Goal: Task Accomplishment & Management: Complete application form

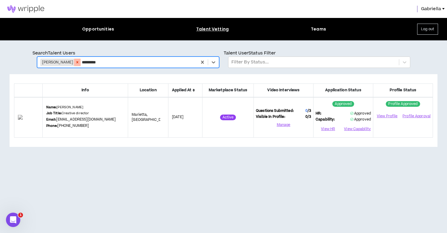
click at [75, 63] on icon "Remove Spencer Lewis" at bounding box center [77, 62] width 4 height 4
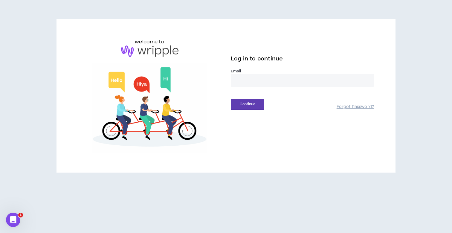
type input "**********"
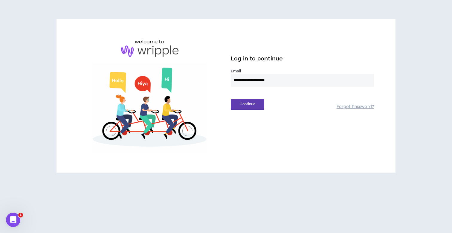
click at [247, 104] on button "Continue" at bounding box center [247, 104] width 33 height 11
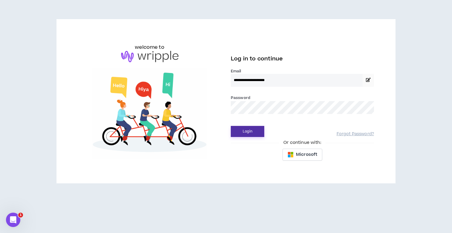
click at [244, 132] on button "Login" at bounding box center [247, 131] width 33 height 11
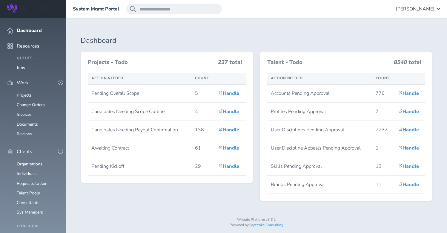
click at [419, 8] on span "[PERSON_NAME]" at bounding box center [415, 8] width 39 height 5
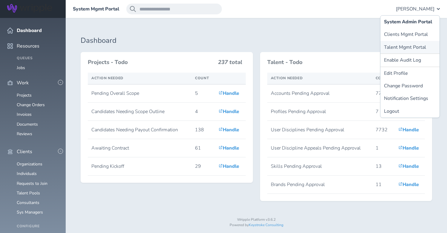
click at [413, 45] on link "Talent Mgmt Portal" at bounding box center [409, 47] width 59 height 13
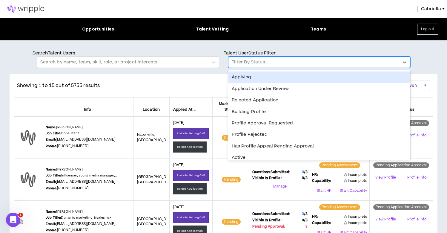
click at [325, 65] on div at bounding box center [313, 62] width 165 height 8
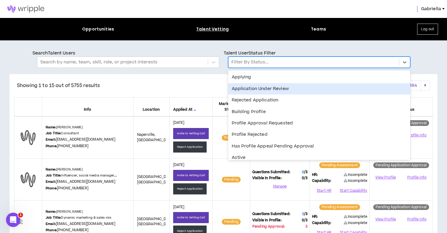
click at [277, 92] on div "Application Under Review" at bounding box center [319, 88] width 182 height 11
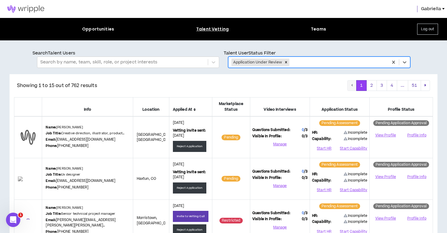
click at [196, 110] on icon at bounding box center [195, 110] width 2 height 4
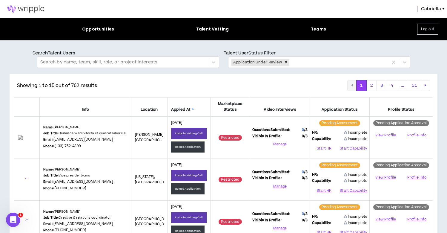
click at [191, 108] on span "Applied At" at bounding box center [189, 110] width 36 height 6
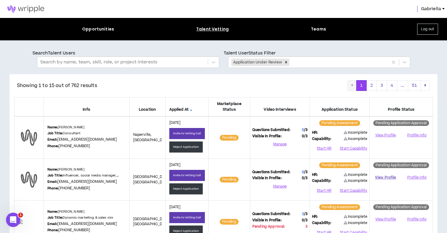
click at [387, 177] on link "View Profile" at bounding box center [385, 177] width 27 height 10
click at [323, 148] on button "Start HR" at bounding box center [324, 148] width 24 height 9
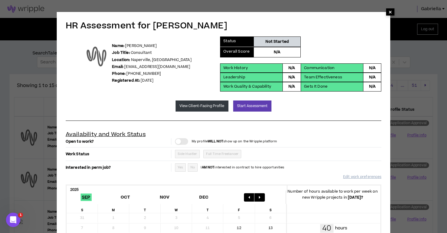
click at [389, 11] on span "×" at bounding box center [391, 11] width 4 height 7
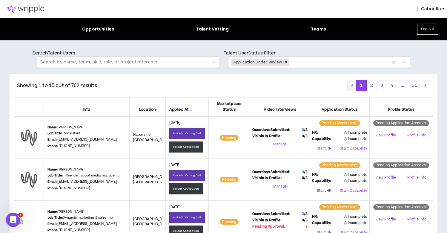
click at [322, 190] on button "Start HR" at bounding box center [324, 190] width 24 height 9
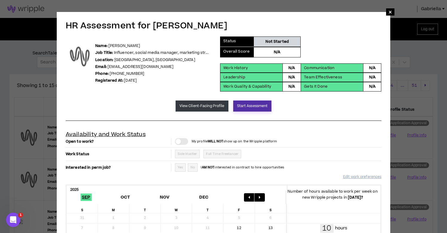
click at [239, 107] on button "Start Assessment" at bounding box center [252, 105] width 39 height 11
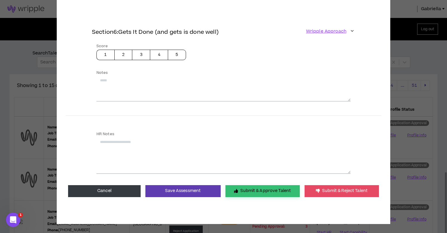
click at [242, 188] on button "Submit & Approve Talent" at bounding box center [262, 191] width 74 height 12
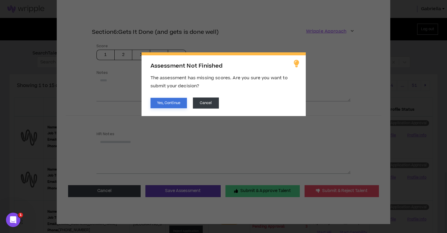
click at [174, 102] on button "Yes, Continue" at bounding box center [169, 103] width 36 height 10
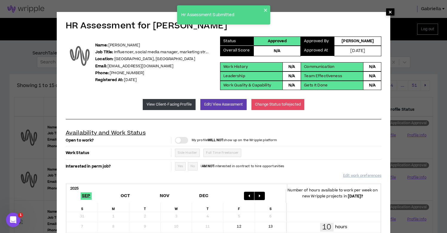
click at [391, 10] on span "×" at bounding box center [391, 11] width 4 height 7
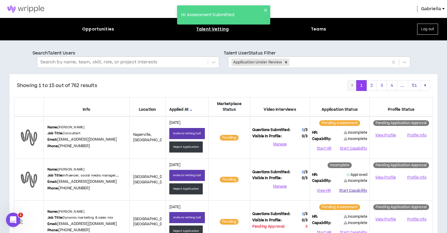
click at [361, 190] on button "Start Capability" at bounding box center [353, 190] width 28 height 9
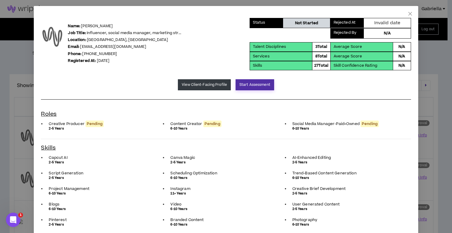
click at [252, 82] on button "Start Assessment" at bounding box center [254, 84] width 39 height 11
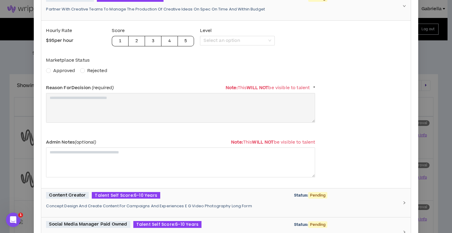
scroll to position [147, 0]
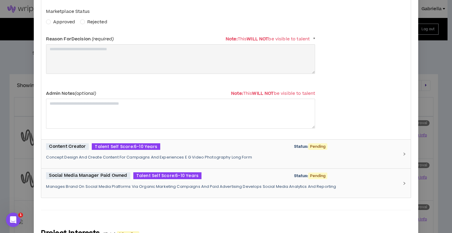
click at [95, 158] on p "Concept Design And Create Content For Campaigns And Experiences E G Video Photo…" at bounding box center [222, 156] width 352 height 5
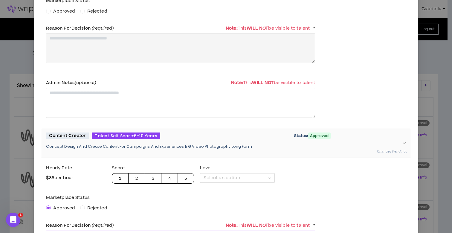
scroll to position [230, 0]
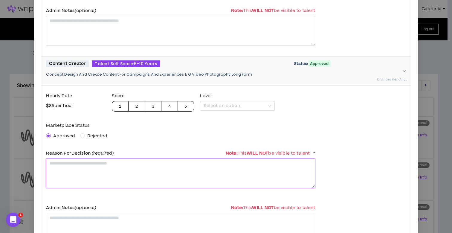
click at [100, 174] on textarea at bounding box center [180, 173] width 269 height 30
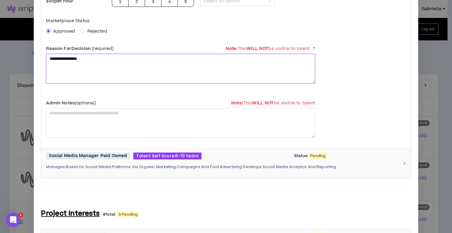
scroll to position [385, 0]
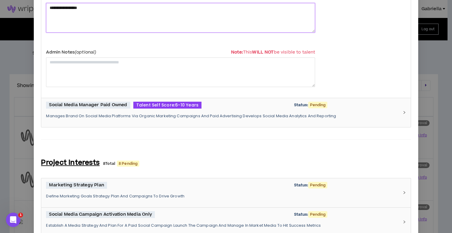
type textarea "**********"
click at [105, 113] on p "Manages Brand On Social Media Platforms Via Organic Marketing Campaigns And Pai…" at bounding box center [222, 115] width 352 height 5
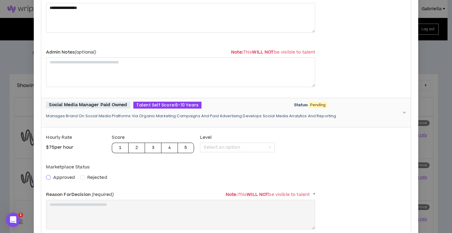
click at [47, 177] on span at bounding box center [48, 177] width 5 height 5
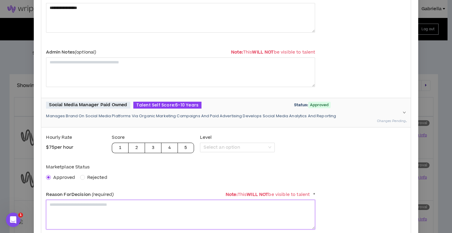
click at [64, 210] on textarea at bounding box center [180, 214] width 269 height 30
paste textarea "**********"
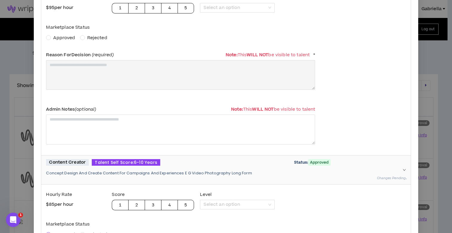
scroll to position [52, 0]
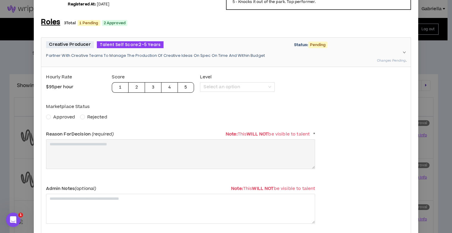
type textarea "**********"
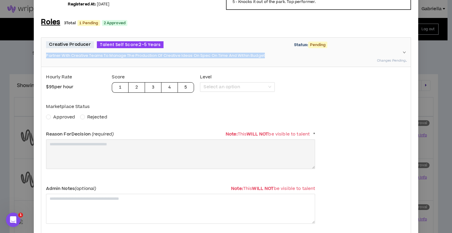
drag, startPoint x: 265, startPoint y: 55, endPoint x: 47, endPoint y: 56, distance: 218.3
click at [47, 56] on p "Partner With Creative Teams To Manage The Production Of Creative Ideas On Spec …" at bounding box center [222, 55] width 352 height 5
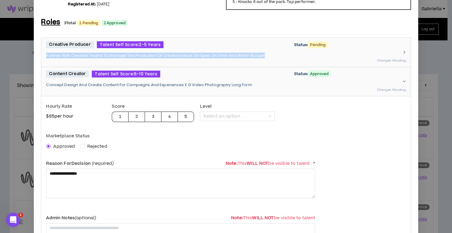
copy p "Partner With Creative Teams To Manage The Production Of Creative Ideas On Spec …"
click at [199, 62] on div "Creative Producer Talent Self Score: 2-5 Years Status: Pending Partner With Cre…" at bounding box center [222, 52] width 352 height 22
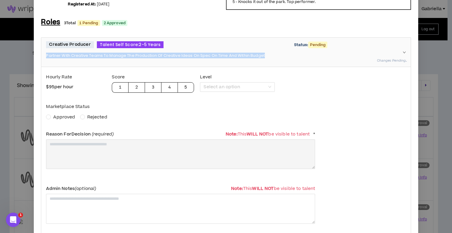
drag, startPoint x: 264, startPoint y: 55, endPoint x: 47, endPoint y: 55, distance: 217.1
click at [47, 55] on p "Partner With Creative Teams To Manage The Production Of Creative Ideas On Spec …" at bounding box center [222, 55] width 352 height 5
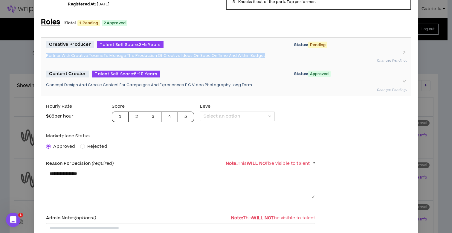
copy p "Partner With Creative Teams To Manage The Production Of Creative Ideas On Spec …"
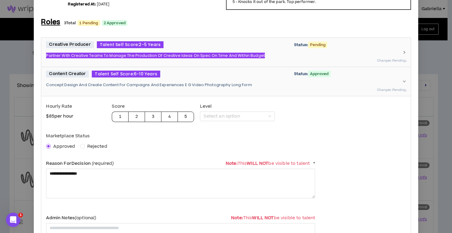
click at [168, 53] on p "Partner With Creative Teams To Manage The Production Of Creative Ideas On Spec …" at bounding box center [222, 55] width 352 height 5
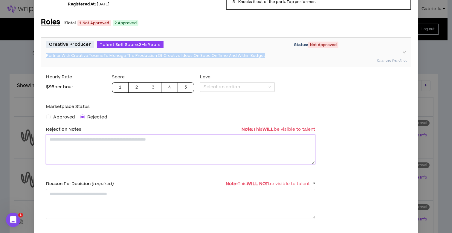
click at [70, 148] on textarea at bounding box center [180, 149] width 269 height 30
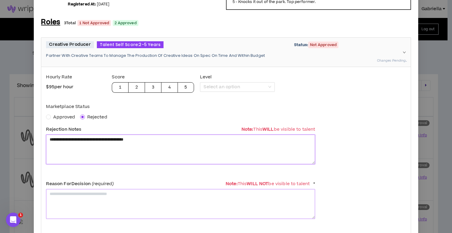
type textarea "**********"
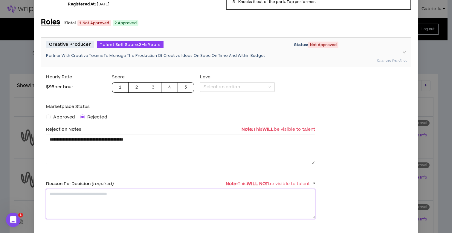
click at [99, 200] on textarea at bounding box center [180, 204] width 269 height 30
paste textarea "**********"
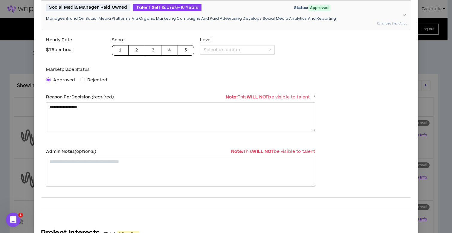
scroll to position [1000, 0]
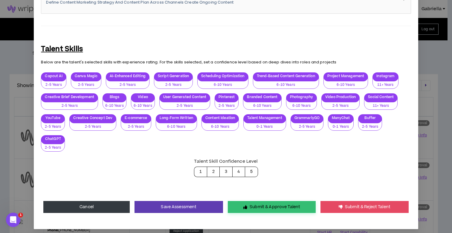
type textarea "**********"
click at [243, 205] on icon "button" at bounding box center [245, 207] width 4 height 4
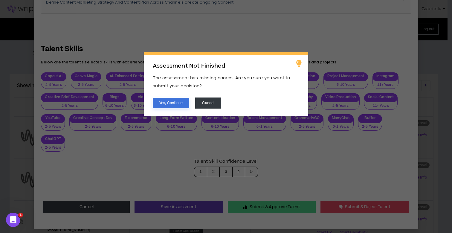
click at [165, 102] on button "Yes, Continue" at bounding box center [171, 103] width 36 height 10
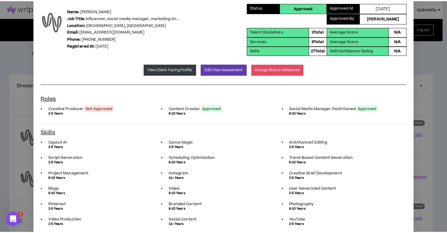
scroll to position [0, 0]
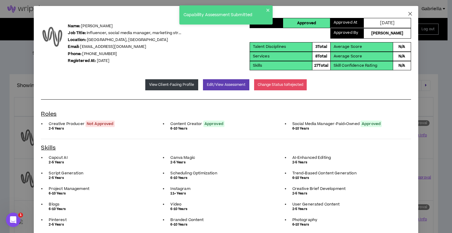
click at [408, 13] on icon "close" at bounding box center [410, 14] width 4 height 4
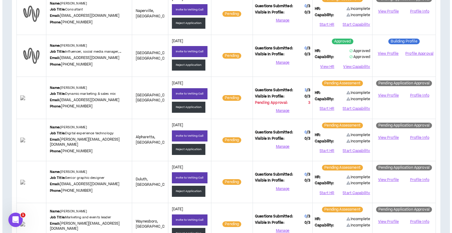
scroll to position [125, 0]
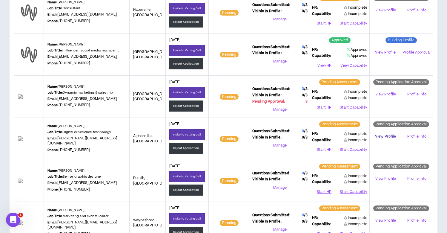
click at [385, 136] on link "View Profile" at bounding box center [385, 136] width 27 height 10
click at [323, 149] on button "Start HR" at bounding box center [324, 149] width 24 height 9
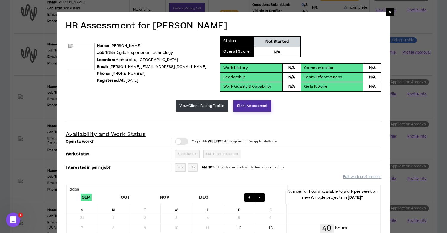
click at [245, 104] on button "Start Assessment" at bounding box center [252, 105] width 39 height 11
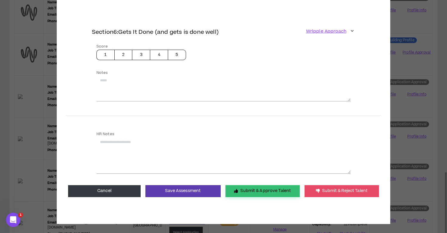
click at [247, 190] on button "Submit & Approve Talent" at bounding box center [262, 191] width 74 height 12
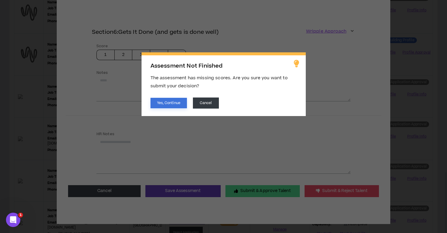
click at [170, 101] on button "Yes, Continue" at bounding box center [169, 103] width 36 height 10
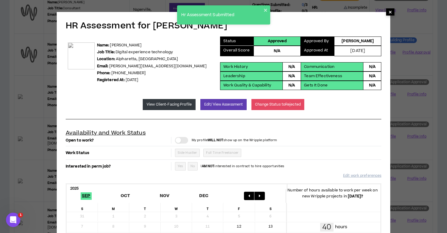
click at [390, 12] on span "×" at bounding box center [391, 11] width 4 height 7
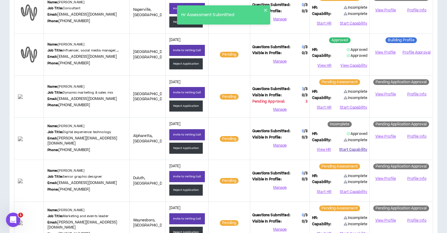
click at [351, 149] on button "Start Capability" at bounding box center [353, 149] width 28 height 9
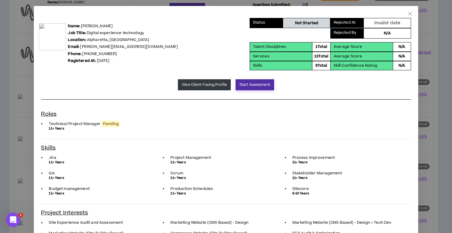
click at [251, 85] on button "Start Assessment" at bounding box center [254, 84] width 39 height 11
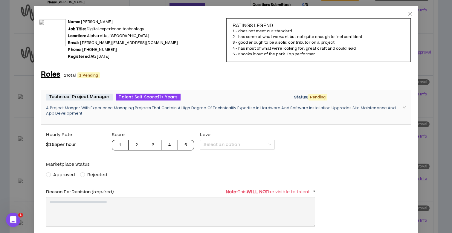
click at [54, 178] on div "Hourly Rate $ 165 per hour Score 1 2 3 4 5 Level Select an option Marketplace S…" at bounding box center [180, 208] width 269 height 158
click at [59, 175] on span "Approved" at bounding box center [64, 174] width 22 height 6
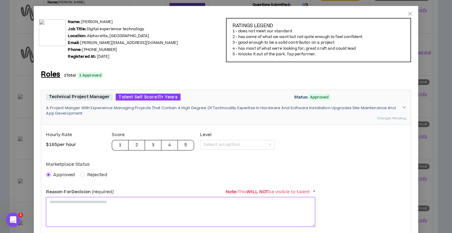
click at [66, 203] on textarea at bounding box center [180, 212] width 269 height 30
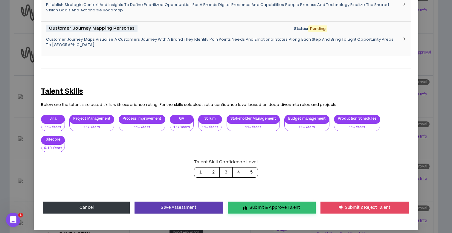
type textarea "**********"
click at [250, 202] on button "Submit & Approve Talent" at bounding box center [272, 207] width 88 height 12
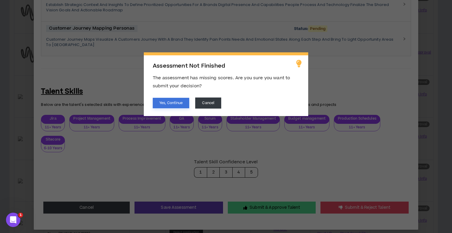
click at [159, 102] on button "Yes, Continue" at bounding box center [171, 103] width 36 height 10
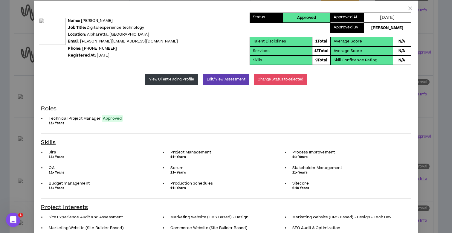
scroll to position [0, 0]
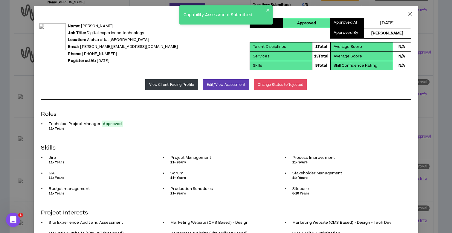
click at [408, 14] on icon "close" at bounding box center [410, 14] width 4 height 4
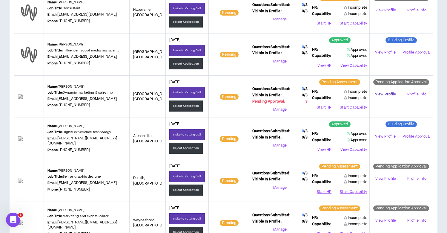
click at [380, 95] on link "View Profile" at bounding box center [385, 94] width 27 height 10
click at [326, 106] on button "Start HR" at bounding box center [324, 107] width 24 height 9
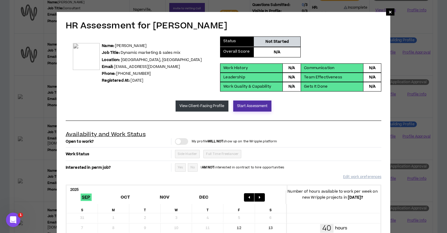
click at [242, 105] on button "Start Assessment" at bounding box center [252, 105] width 39 height 11
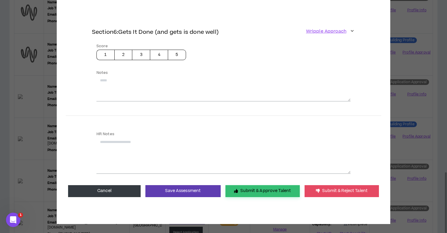
click at [251, 190] on button "Submit & Approve Talent" at bounding box center [262, 191] width 74 height 12
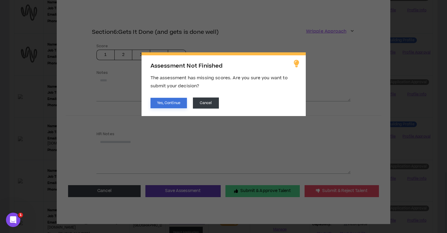
click at [171, 102] on button "Yes, Continue" at bounding box center [169, 103] width 36 height 10
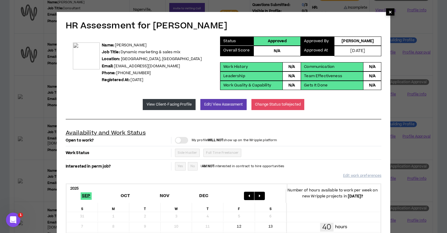
click at [392, 12] on span "×" at bounding box center [391, 11] width 4 height 7
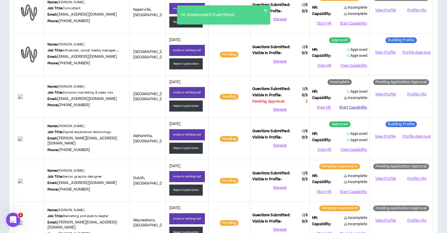
click at [357, 106] on button "Start Capability" at bounding box center [353, 107] width 28 height 9
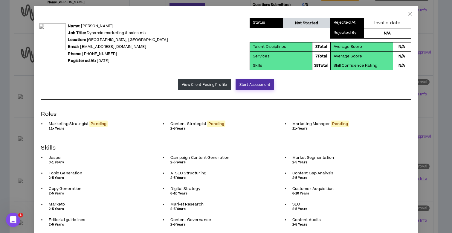
click at [246, 84] on button "Start Assessment" at bounding box center [254, 84] width 39 height 11
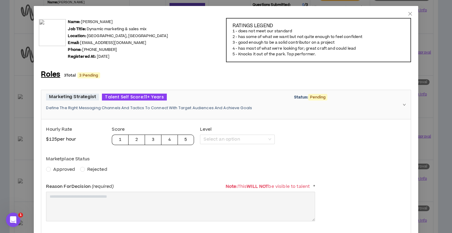
click at [63, 167] on span "Approved" at bounding box center [64, 169] width 22 height 6
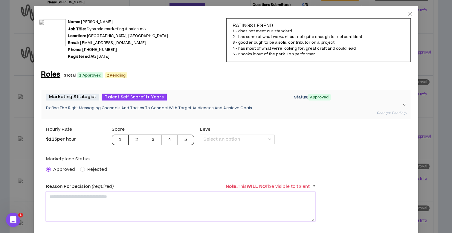
click at [65, 202] on textarea at bounding box center [180, 206] width 269 height 30
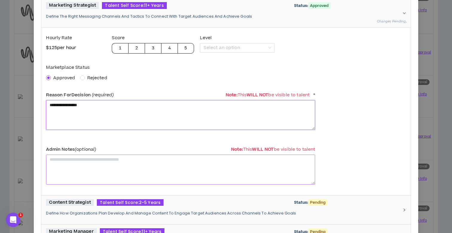
scroll to position [91, 0]
type textarea "**********"
click at [95, 207] on div "Content Strategist Talent Self Score: 2-5 Years Status: Pending Define How Orga…" at bounding box center [222, 210] width 352 height 22
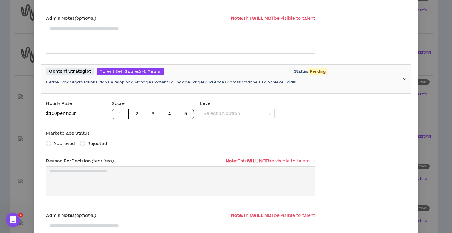
scroll to position [260, 0]
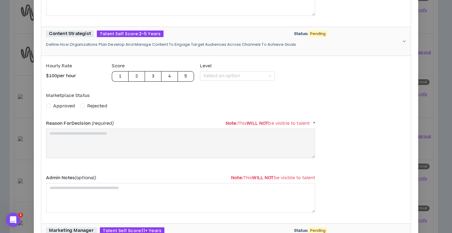
click at [52, 105] on span "Approved" at bounding box center [64, 106] width 27 height 7
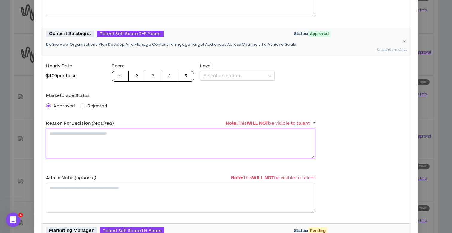
click at [62, 143] on textarea at bounding box center [180, 143] width 269 height 30
paste textarea "**********"
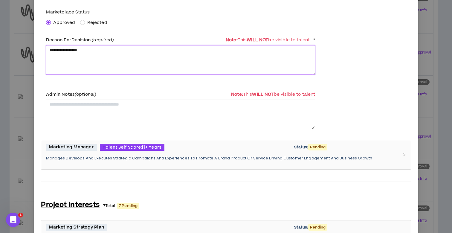
type textarea "**********"
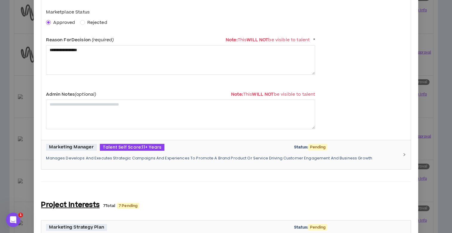
click at [83, 153] on div "Marketing Manager Talent Self Score: 11+ Years Status: Pending Manages Develops…" at bounding box center [222, 155] width 352 height 22
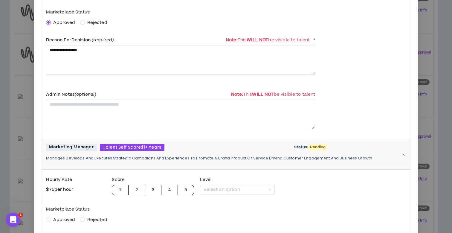
scroll to position [400, 0]
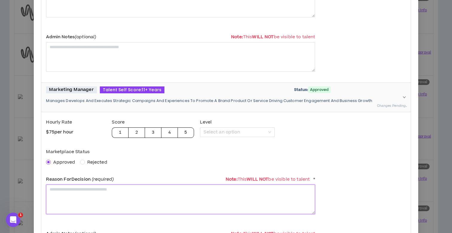
click at [68, 184] on textarea at bounding box center [180, 199] width 269 height 30
paste textarea "**********"
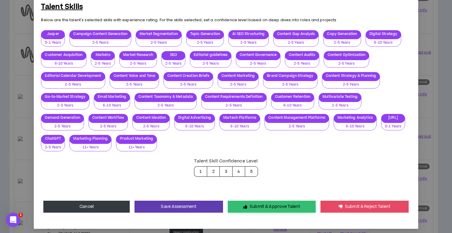
type textarea "**********"
click at [267, 200] on button "Submit & Approve Talent" at bounding box center [272, 206] width 88 height 12
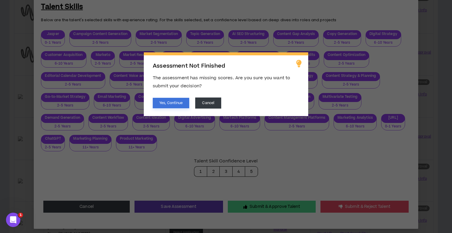
click at [170, 102] on button "Yes, Continue" at bounding box center [171, 103] width 36 height 10
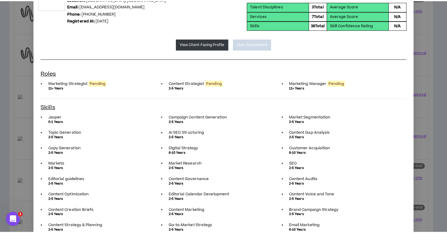
scroll to position [0, 0]
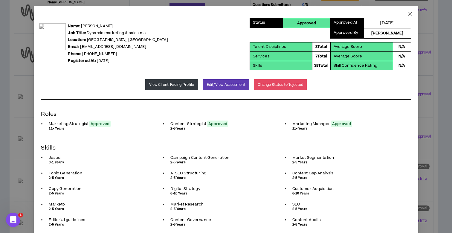
click at [408, 14] on icon "close" at bounding box center [410, 14] width 4 height 4
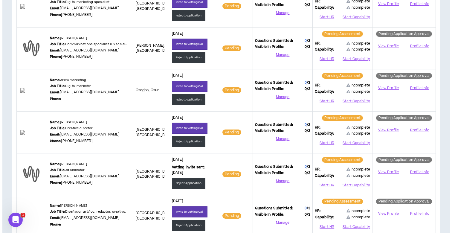
scroll to position [530, 0]
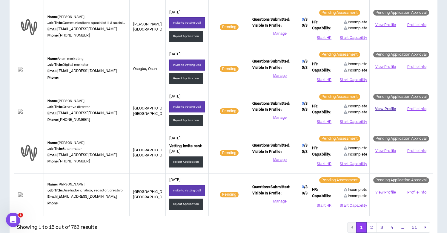
click at [383, 105] on link "View Profile" at bounding box center [385, 109] width 27 height 10
click at [324, 119] on button "Start HR" at bounding box center [324, 121] width 24 height 9
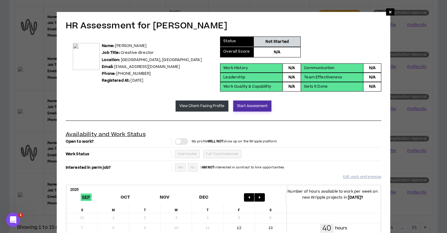
click at [243, 103] on button "Start Assessment" at bounding box center [252, 105] width 39 height 11
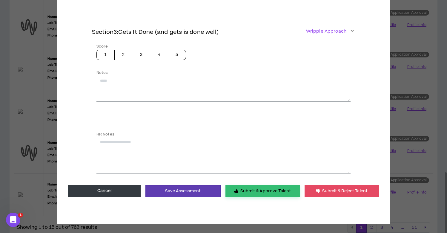
click at [241, 188] on button "Submit & Approve Talent" at bounding box center [262, 191] width 74 height 12
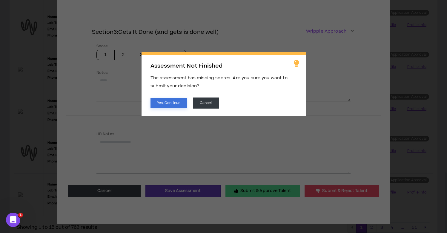
click at [164, 101] on button "Yes, Continue" at bounding box center [169, 103] width 36 height 10
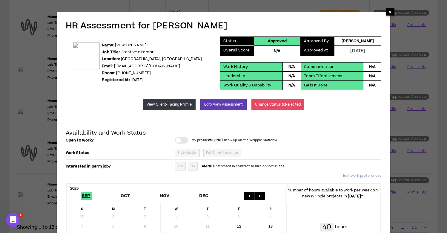
click at [390, 13] on span "×" at bounding box center [391, 11] width 4 height 7
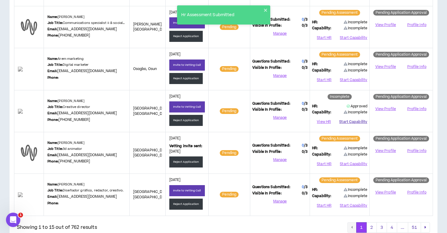
click at [360, 121] on button "Start Capability" at bounding box center [353, 121] width 28 height 9
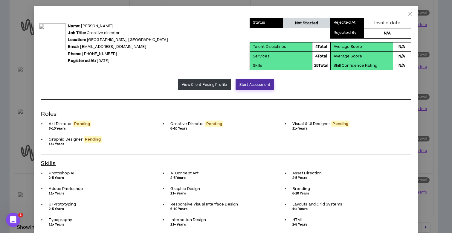
click at [243, 84] on button "Start Assessment" at bounding box center [254, 84] width 39 height 11
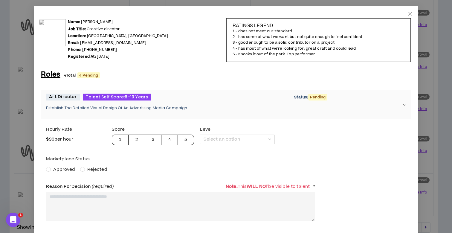
click at [58, 166] on span "Approved" at bounding box center [64, 169] width 22 height 6
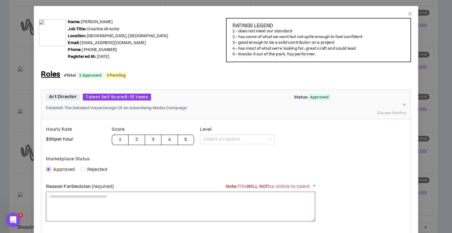
click at [69, 208] on textarea at bounding box center [180, 206] width 269 height 30
paste textarea "**********"
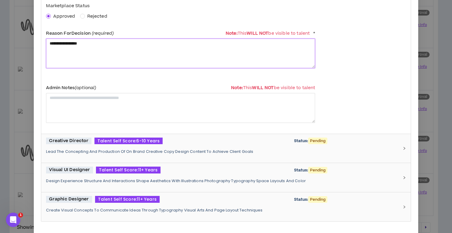
type textarea "**********"
click at [92, 162] on div "Creative Director Talent Self Score: 6-10 Years Status: Pending Lead The Concep…" at bounding box center [225, 148] width 369 height 29
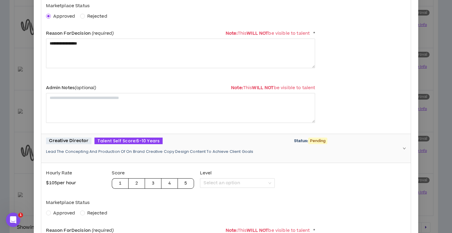
scroll to position [200, 0]
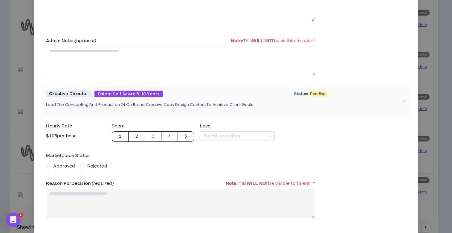
click at [69, 163] on span "Approved" at bounding box center [64, 166] width 22 height 6
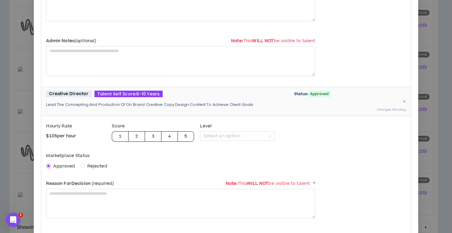
click at [78, 183] on span "Reason For Decision (required)" at bounding box center [79, 183] width 67 height 6
click at [80, 194] on textarea at bounding box center [180, 203] width 269 height 30
paste textarea "**********"
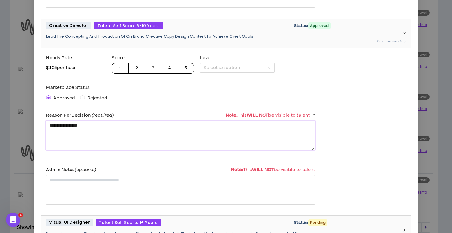
scroll to position [324, 0]
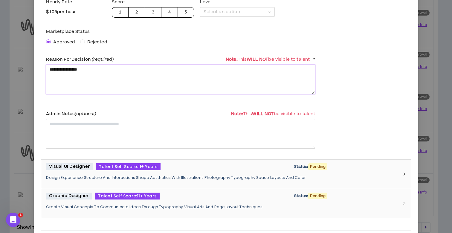
type textarea "**********"
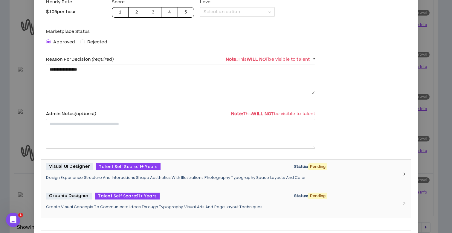
click at [90, 177] on p "Design Experience Structure And Interactions Shape Aesthetics With Illustration…" at bounding box center [222, 177] width 352 height 5
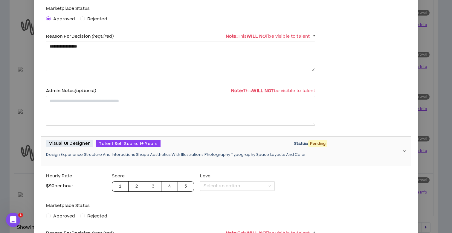
scroll to position [363, 0]
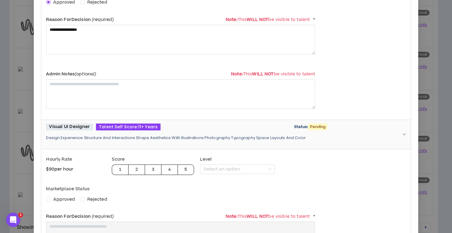
click at [61, 196] on span "Approved" at bounding box center [64, 199] width 22 height 6
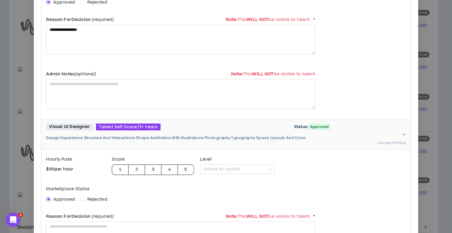
scroll to position [419, 0]
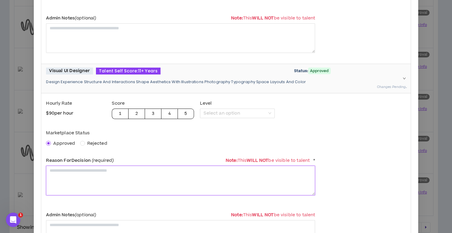
click at [69, 183] on textarea at bounding box center [180, 180] width 269 height 30
paste textarea "**********"
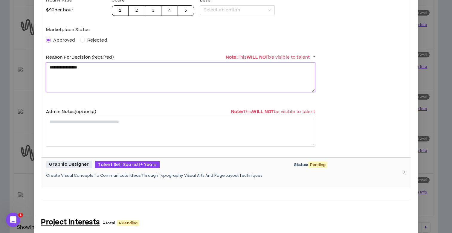
scroll to position [569, 0]
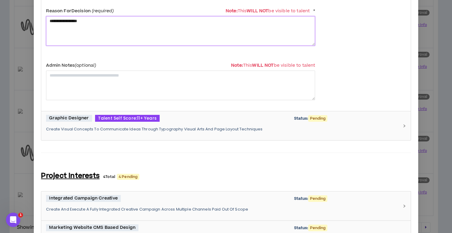
type textarea "**********"
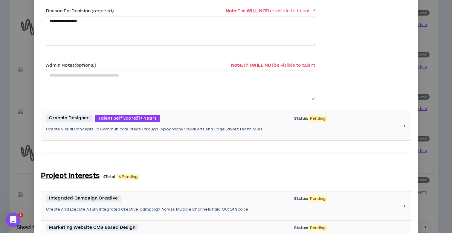
click at [92, 128] on p "Create Visual Concepts To Communicate Ideas Through Typography Visual Arts And …" at bounding box center [222, 128] width 352 height 5
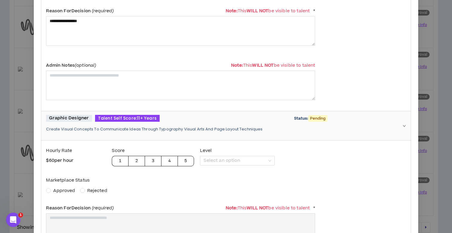
click at [62, 189] on span "Approved" at bounding box center [64, 190] width 22 height 6
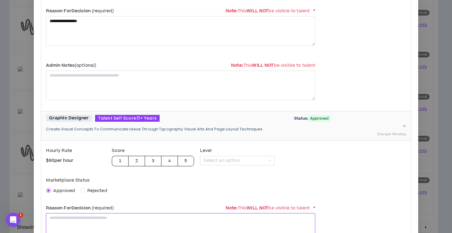
click at [65, 220] on textarea at bounding box center [180, 228] width 269 height 30
paste textarea "**********"
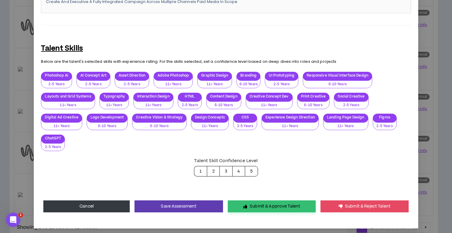
type textarea "**********"
click at [287, 208] on button "Submit & Approve Talent" at bounding box center [272, 206] width 88 height 12
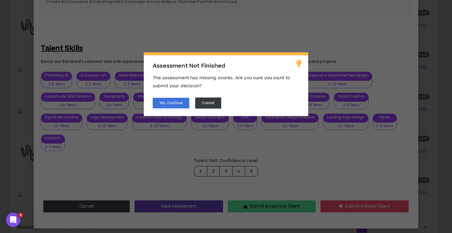
click at [166, 102] on button "Yes, Continue" at bounding box center [171, 103] width 36 height 10
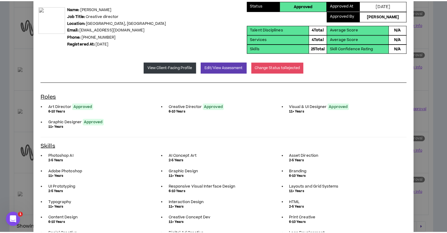
scroll to position [0, 0]
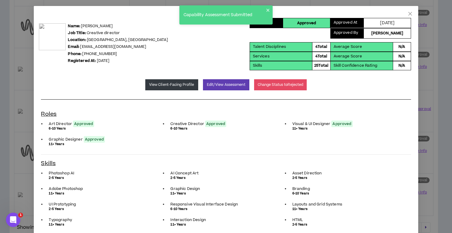
click at [408, 14] on icon "close" at bounding box center [410, 14] width 4 height 4
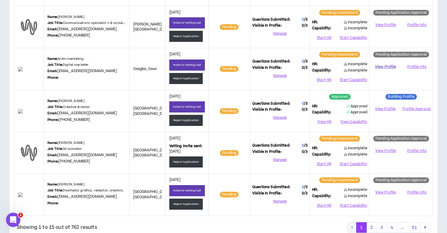
click at [379, 64] on link "View Profile" at bounding box center [385, 67] width 27 height 10
click at [191, 75] on button "Reject Application" at bounding box center [186, 78] width 34 height 11
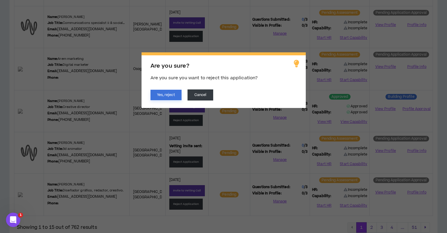
click at [167, 95] on button "Yes, reject" at bounding box center [166, 95] width 31 height 10
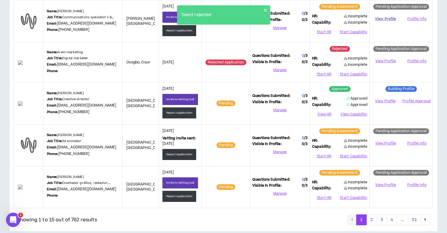
click at [392, 17] on link "View Profile" at bounding box center [385, 19] width 27 height 10
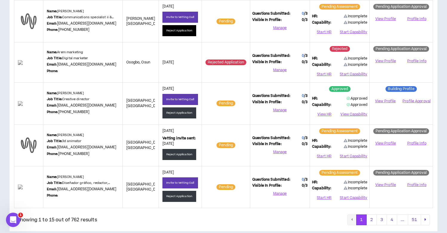
click at [171, 25] on button "Reject Application" at bounding box center [179, 30] width 34 height 11
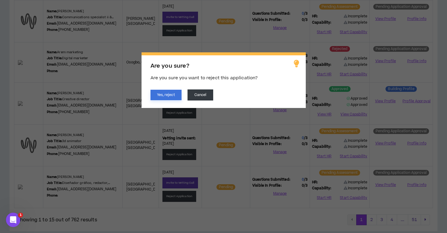
click at [168, 97] on button "Yes, reject" at bounding box center [166, 95] width 31 height 10
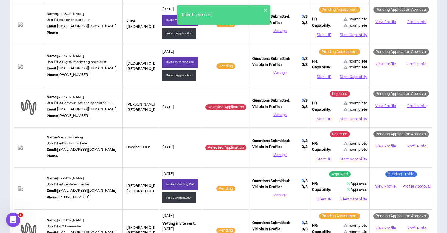
scroll to position [442, 0]
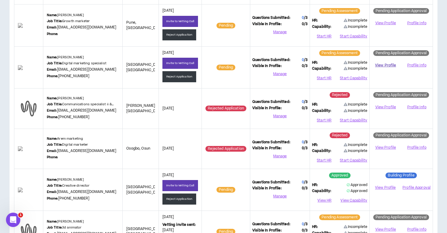
click at [382, 63] on link "View Profile" at bounding box center [385, 65] width 27 height 10
click at [174, 77] on button "Reject Application" at bounding box center [179, 76] width 34 height 11
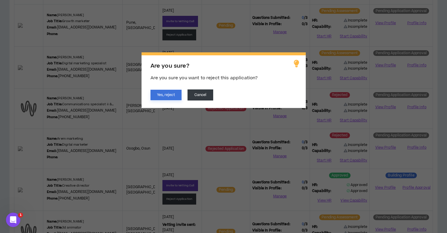
click at [168, 96] on button "Yes, reject" at bounding box center [166, 95] width 31 height 10
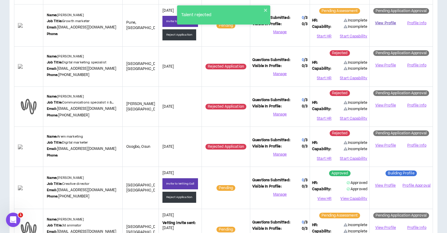
click at [381, 21] on link "View Profile" at bounding box center [385, 23] width 27 height 10
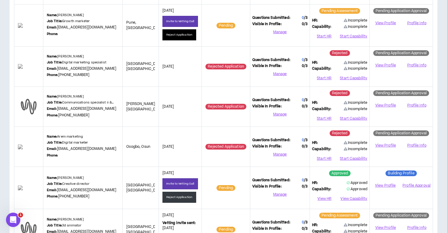
click at [168, 31] on button "Reject Application" at bounding box center [179, 34] width 34 height 11
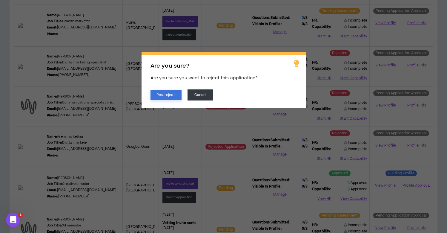
click at [165, 95] on button "Yes, reject" at bounding box center [166, 95] width 31 height 10
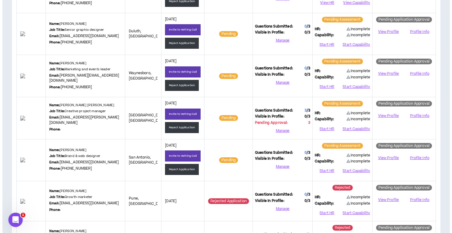
scroll to position [263, 0]
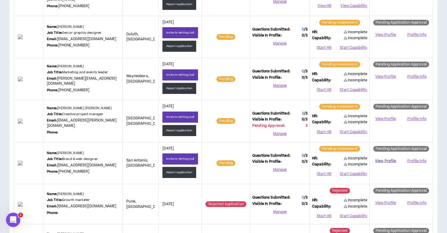
click at [383, 160] on link "View Profile" at bounding box center [385, 161] width 27 height 10
click at [320, 170] on button "Start HR" at bounding box center [324, 173] width 24 height 9
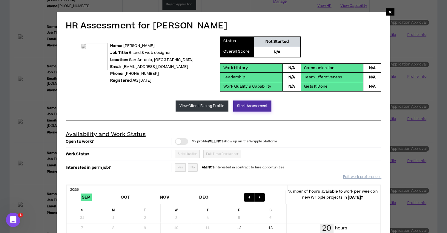
click at [248, 107] on button "Start Assessment" at bounding box center [252, 105] width 39 height 11
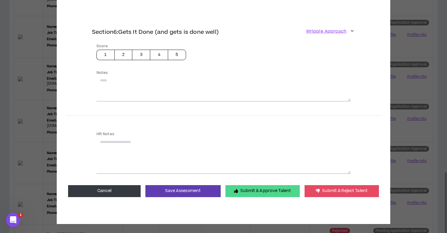
click at [254, 188] on button "Submit & Approve Talent" at bounding box center [262, 191] width 74 height 12
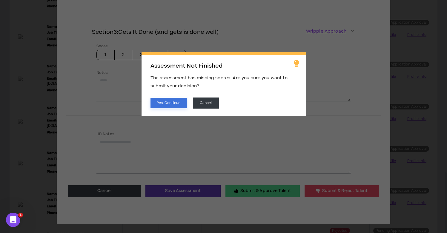
click at [174, 106] on button "Yes, Continue" at bounding box center [169, 103] width 36 height 10
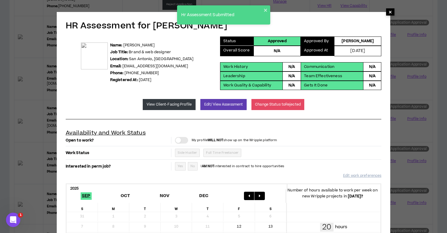
click at [390, 13] on span "×" at bounding box center [391, 11] width 4 height 7
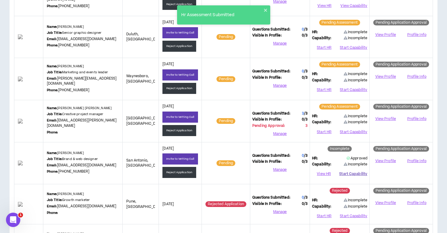
click at [355, 169] on button "Start Capability" at bounding box center [353, 173] width 28 height 9
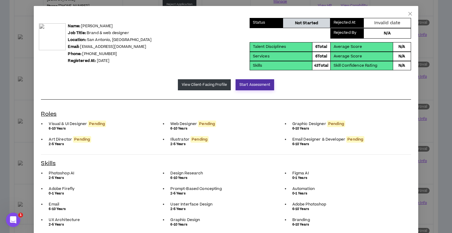
click at [263, 85] on button "Start Assessment" at bounding box center [254, 84] width 39 height 11
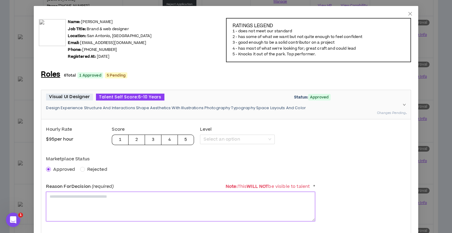
click at [67, 200] on textarea at bounding box center [180, 206] width 269 height 30
paste textarea "**********"
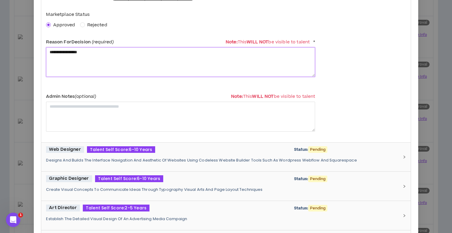
type textarea "**********"
click at [110, 152] on div "Web Designer Talent Self Score: 6-10 Years Status: Pending Designs And Builds T…" at bounding box center [222, 157] width 352 height 22
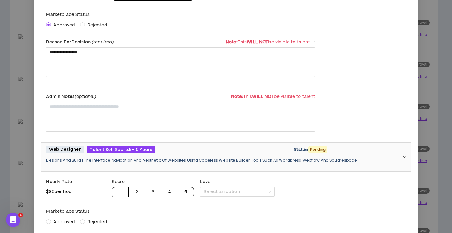
scroll to position [191, 0]
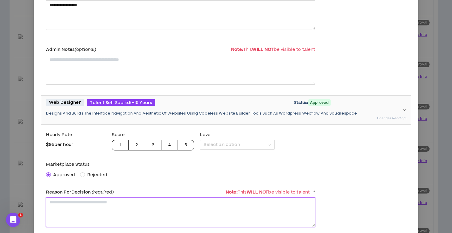
click at [66, 198] on textarea at bounding box center [180, 212] width 269 height 30
paste textarea "**********"
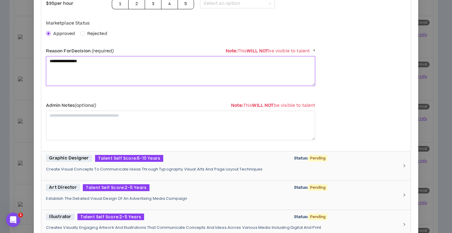
type textarea "**********"
click at [98, 159] on span "Talent Self Score: 6-10 Years" at bounding box center [129, 158] width 68 height 7
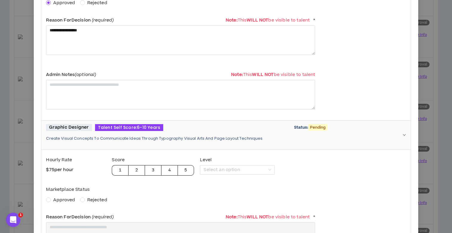
scroll to position [392, 0]
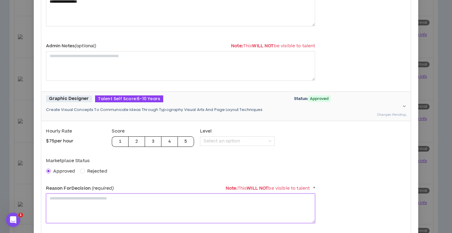
click at [71, 200] on textarea at bounding box center [180, 208] width 269 height 30
paste textarea "**********"
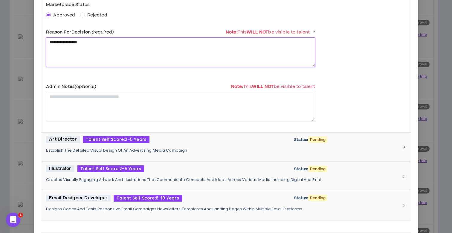
scroll to position [551, 0]
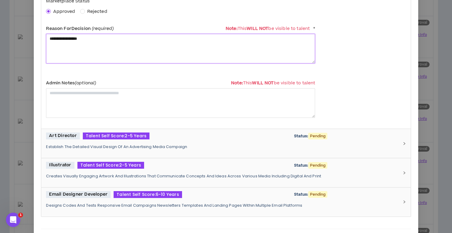
type textarea "**********"
click at [96, 140] on div "Art Director Talent Self Score: 2-5 Years Status: Pending Establish The Detaile…" at bounding box center [222, 143] width 352 height 22
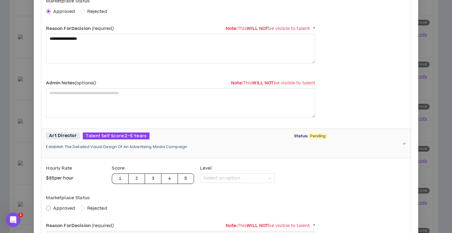
click at [50, 208] on span at bounding box center [48, 207] width 5 height 5
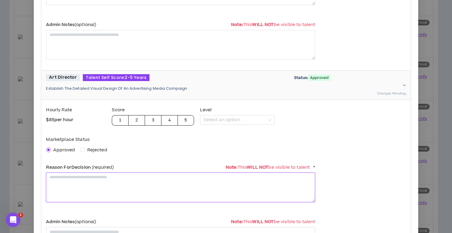
click at [80, 182] on textarea at bounding box center [180, 187] width 269 height 30
paste textarea "**********"
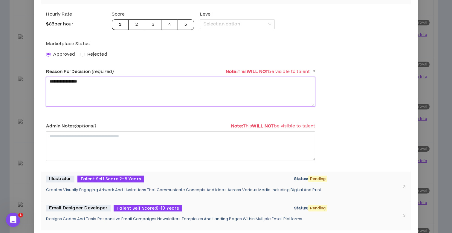
type textarea "**********"
click at [82, 187] on p "Creates Visually Engaging Artwork And Illustrations That Communicate Concepts A…" at bounding box center [222, 189] width 352 height 5
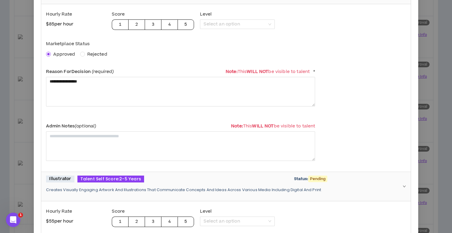
scroll to position [792, 0]
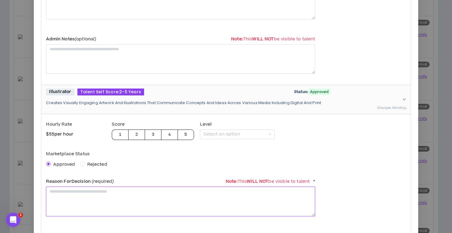
click at [73, 198] on textarea at bounding box center [180, 201] width 269 height 30
paste textarea "**********"
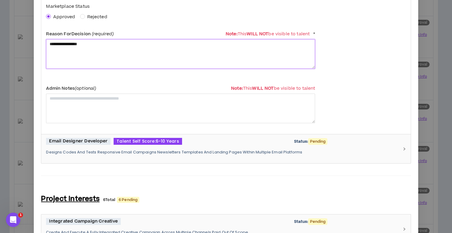
scroll to position [996, 0]
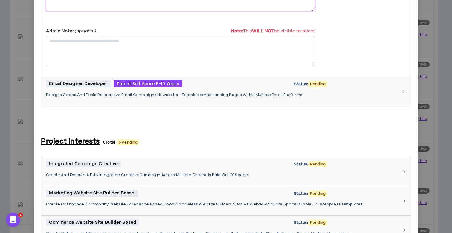
type textarea "**********"
click at [89, 89] on div "Email Designer Developer Talent Self Score: 6-10 Years Status: Pending Designs …" at bounding box center [222, 91] width 352 height 22
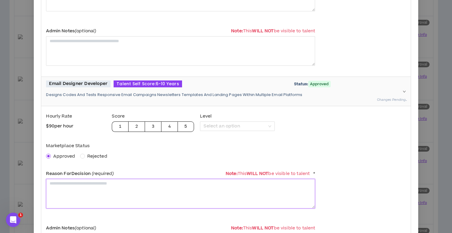
click at [60, 188] on textarea at bounding box center [180, 194] width 269 height 30
paste textarea "**********"
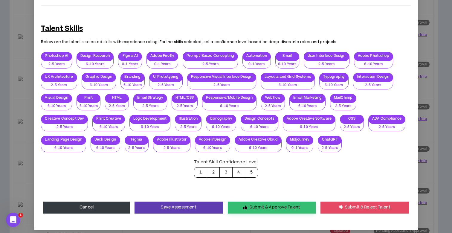
type textarea "**********"
click at [252, 202] on button "Submit & Approve Talent" at bounding box center [272, 207] width 88 height 12
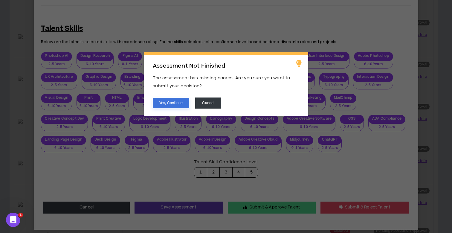
click at [159, 102] on button "Yes, Continue" at bounding box center [171, 103] width 36 height 10
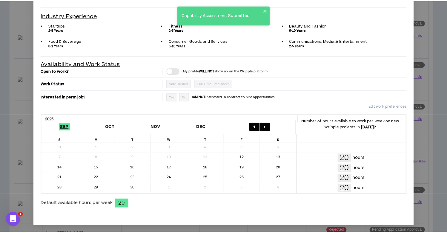
scroll to position [0, 0]
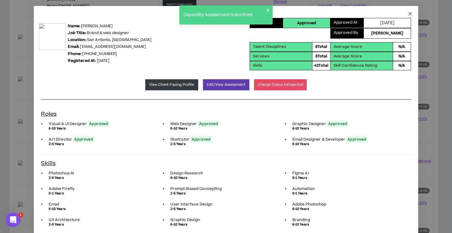
click at [407, 15] on icon "close" at bounding box center [409, 13] width 5 height 5
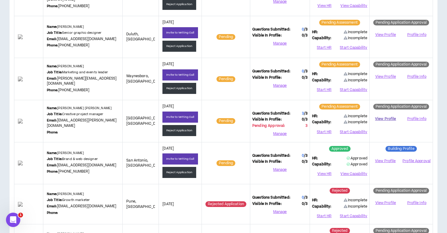
click at [391, 118] on link "View Profile" at bounding box center [385, 118] width 27 height 10
click at [173, 132] on button "Reject Application" at bounding box center [179, 130] width 34 height 11
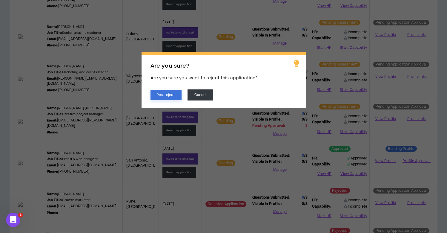
click at [164, 95] on button "Yes, reject" at bounding box center [166, 95] width 31 height 10
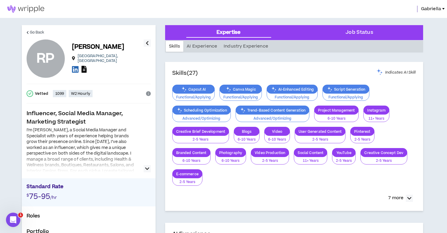
click at [146, 170] on icon "button" at bounding box center [147, 168] width 4 height 7
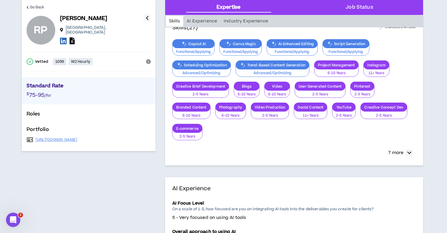
scroll to position [46, 0]
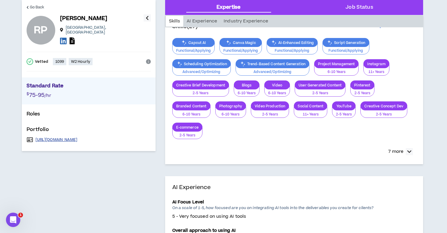
click at [67, 137] on link "https://chicksandsalsa.com/mvp-media/" at bounding box center [57, 139] width 42 height 5
click at [73, 37] on icon at bounding box center [72, 40] width 5 height 7
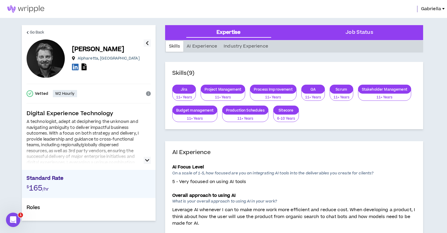
click at [149, 160] on icon "button" at bounding box center [147, 159] width 4 height 7
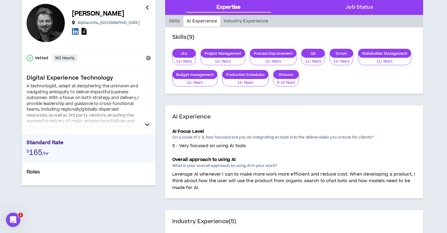
scroll to position [44, 0]
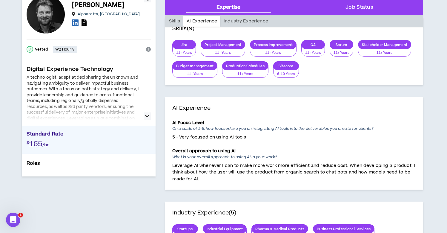
click at [146, 116] on icon "button" at bounding box center [147, 115] width 4 height 7
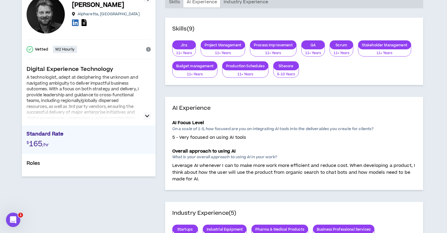
scroll to position [0, 0]
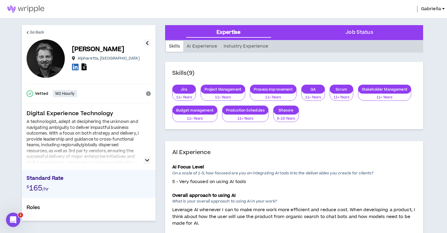
click at [147, 160] on icon "button" at bounding box center [147, 159] width 4 height 7
click at [84, 67] on icon at bounding box center [84, 66] width 5 height 7
click at [74, 65] on icon at bounding box center [75, 66] width 7 height 7
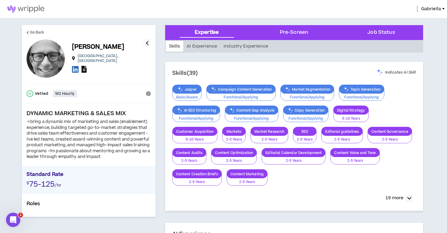
click at [82, 67] on icon at bounding box center [84, 69] width 5 height 7
click at [76, 67] on icon at bounding box center [75, 68] width 7 height 7
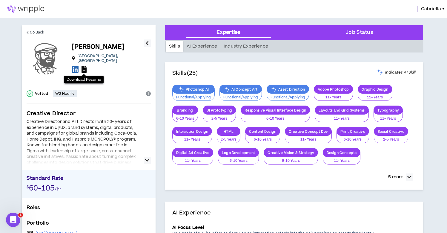
click at [85, 66] on icon at bounding box center [84, 69] width 5 height 7
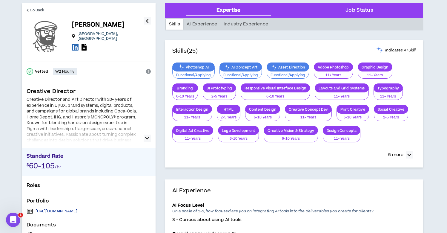
click at [66, 210] on link "[URL][DOMAIN_NAME]" at bounding box center [57, 210] width 42 height 5
click at [76, 45] on icon at bounding box center [75, 46] width 7 height 7
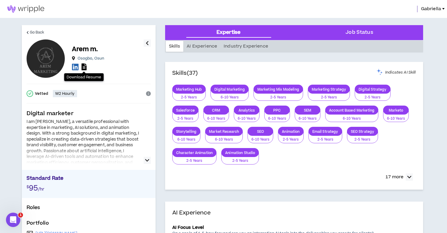
click at [85, 67] on icon at bounding box center [84, 66] width 5 height 7
click at [147, 159] on icon "button" at bounding box center [147, 159] width 4 height 7
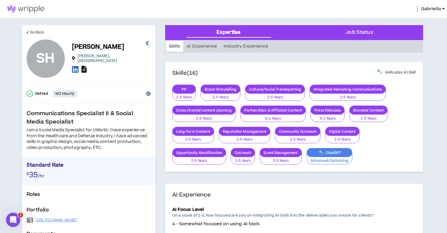
click at [85, 67] on icon at bounding box center [84, 69] width 5 height 7
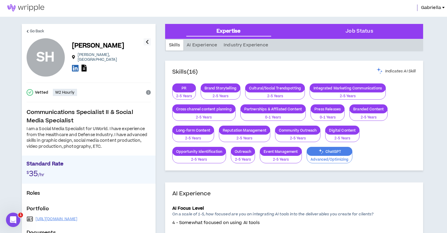
scroll to position [3, 0]
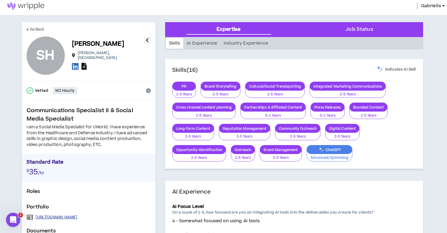
click at [78, 216] on link "https://drive.google.com/drive/folders/15p5r-xXPxuCQcTOduDF3PdWCiItpFwmg?usp=sh…" at bounding box center [57, 216] width 42 height 5
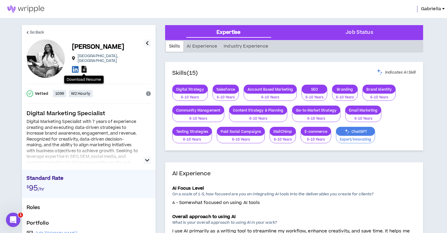
click at [84, 67] on icon at bounding box center [84, 69] width 5 height 7
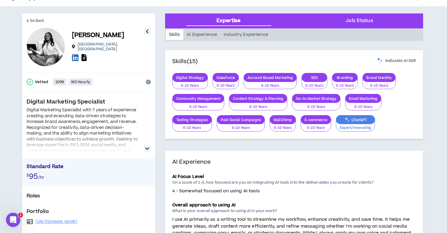
scroll to position [26, 0]
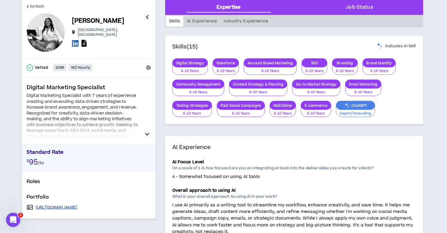
click at [78, 206] on link "[URL][DOMAIN_NAME]" at bounding box center [57, 207] width 42 height 5
click at [75, 40] on icon at bounding box center [75, 42] width 7 height 7
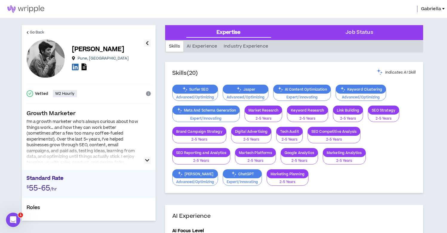
click at [83, 66] on icon at bounding box center [84, 66] width 5 height 7
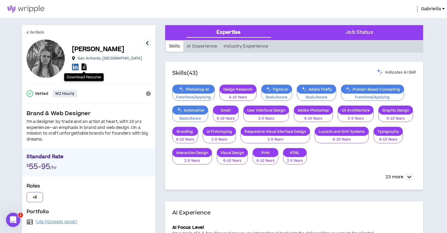
click at [85, 66] on icon at bounding box center [84, 66] width 5 height 7
click at [65, 221] on link "https://daniopal.com/work" at bounding box center [57, 221] width 42 height 5
click at [74, 67] on icon at bounding box center [75, 66] width 7 height 7
click at [74, 65] on icon at bounding box center [75, 66] width 7 height 7
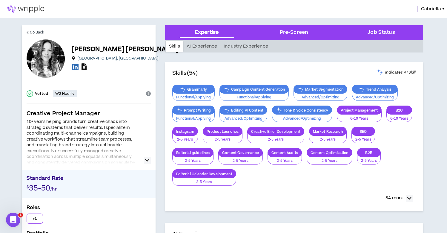
click at [83, 67] on icon at bounding box center [84, 66] width 5 height 7
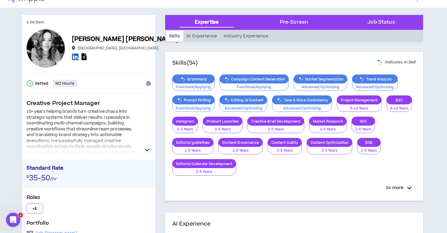
scroll to position [30, 0]
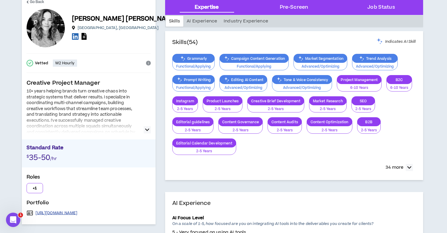
click at [78, 214] on link "https://www.canva.com/design/DAGyaHhMp7Q/oNoH_95vGYZQ-IdRejBGvg/edit" at bounding box center [57, 212] width 42 height 5
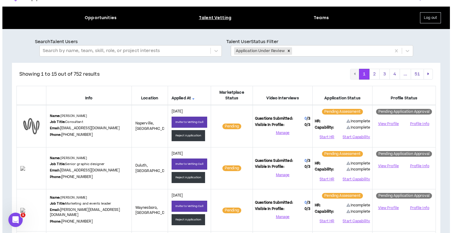
scroll to position [22, 0]
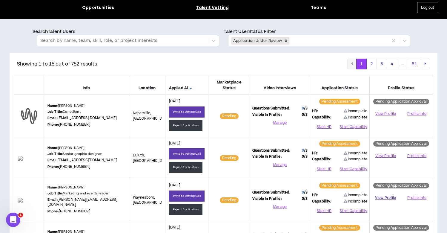
click at [386, 194] on link "View Profile" at bounding box center [385, 197] width 27 height 10
click at [327, 211] on button "Start HR" at bounding box center [324, 210] width 24 height 9
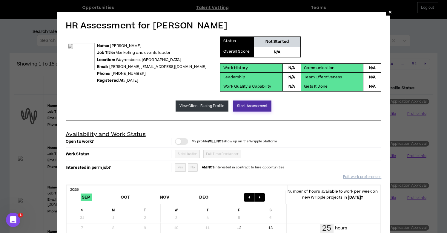
click at [235, 106] on button "Start Assessment" at bounding box center [252, 105] width 39 height 11
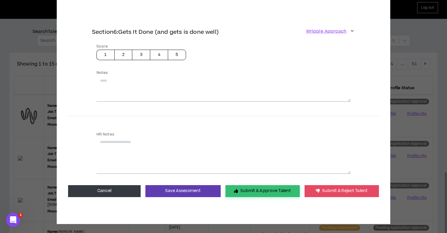
click at [247, 189] on button "Submit & Approve Talent" at bounding box center [262, 191] width 74 height 12
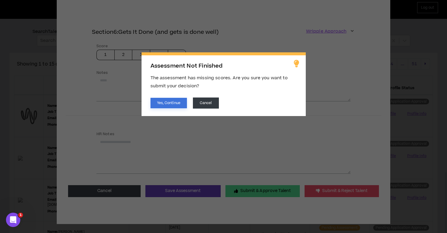
click at [165, 105] on button "Yes, Continue" at bounding box center [169, 103] width 36 height 10
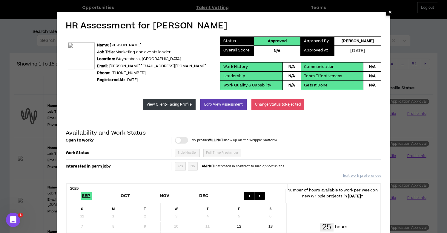
click at [391, 12] on span "×" at bounding box center [391, 11] width 4 height 7
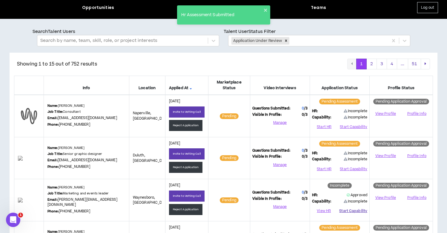
click at [351, 211] on button "Start Capability" at bounding box center [353, 210] width 28 height 9
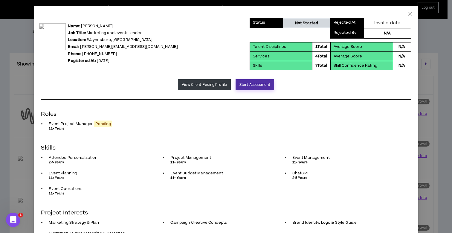
click at [240, 86] on button "Start Assessment" at bounding box center [254, 84] width 39 height 11
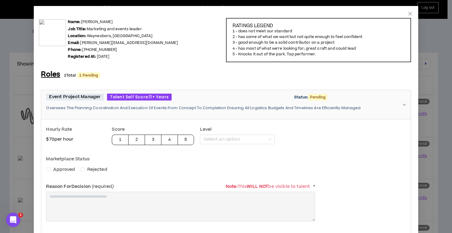
click at [62, 168] on span "Approved" at bounding box center [64, 169] width 22 height 6
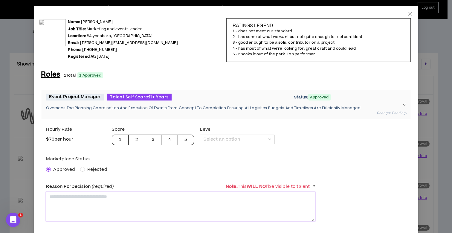
click at [70, 205] on textarea at bounding box center [180, 206] width 269 height 30
paste textarea "**********"
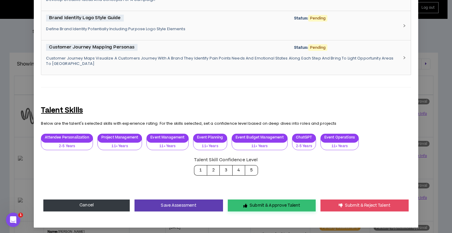
type textarea "**********"
click at [271, 206] on button "Submit & Approve Talent" at bounding box center [272, 205] width 88 height 12
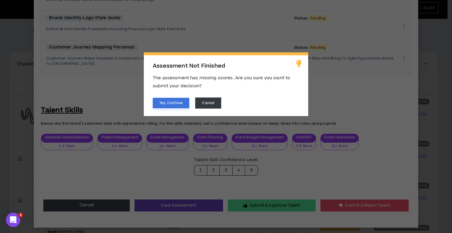
click at [171, 105] on button "Yes, Continue" at bounding box center [171, 103] width 36 height 10
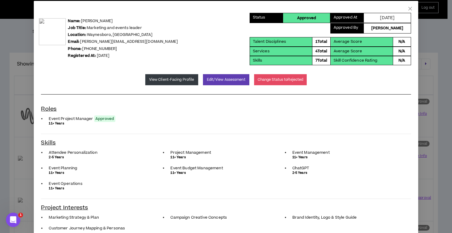
scroll to position [0, 0]
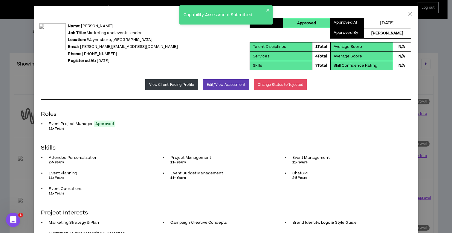
click at [407, 15] on icon "close" at bounding box center [409, 13] width 5 height 5
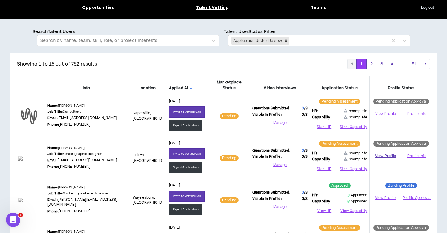
click at [387, 153] on link "View Profile" at bounding box center [385, 156] width 27 height 10
click at [322, 169] on button "Start HR" at bounding box center [324, 168] width 24 height 9
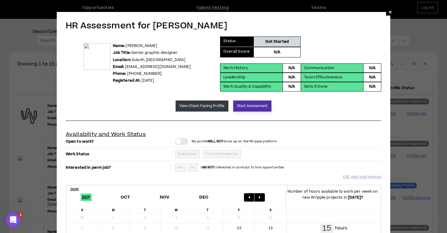
click at [242, 104] on button "Start Assessment" at bounding box center [252, 105] width 39 height 11
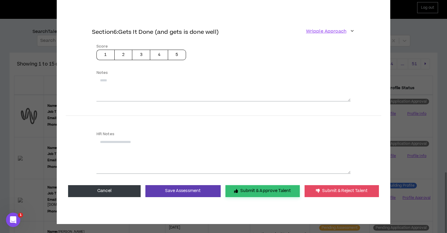
click at [259, 188] on button "Submit & Approve Talent" at bounding box center [262, 191] width 74 height 12
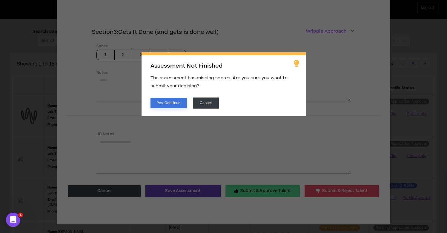
click at [165, 104] on button "Yes, Continue" at bounding box center [169, 103] width 36 height 10
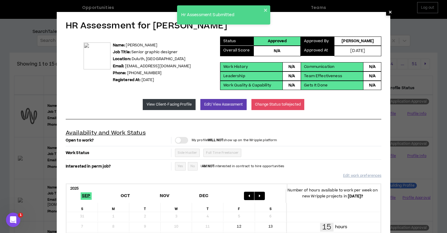
click at [390, 13] on span "×" at bounding box center [391, 11] width 4 height 7
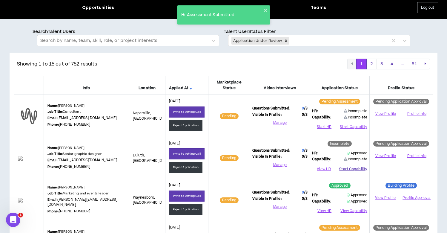
click at [353, 168] on button "Start Capability" at bounding box center [353, 168] width 28 height 9
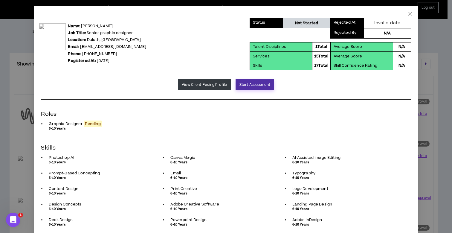
click at [246, 85] on button "Start Assessment" at bounding box center [254, 84] width 39 height 11
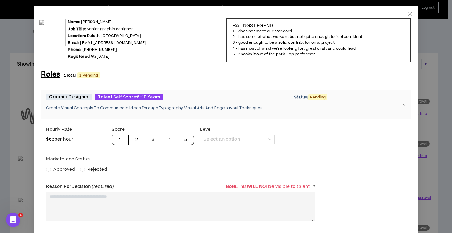
click at [47, 171] on label "Approved" at bounding box center [61, 169] width 31 height 7
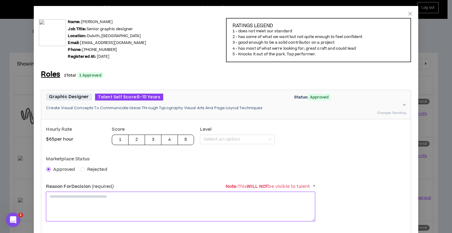
click at [76, 198] on textarea at bounding box center [180, 206] width 269 height 30
paste textarea "**********"
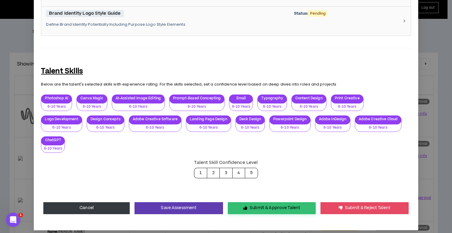
type textarea "**********"
click at [268, 202] on button "Submit & Approve Talent" at bounding box center [272, 208] width 88 height 12
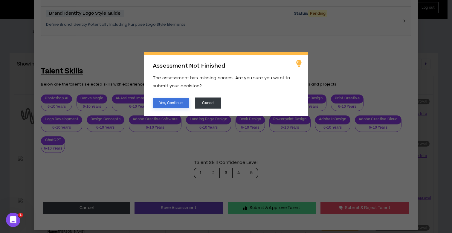
click at [163, 101] on button "Yes, Continue" at bounding box center [171, 103] width 36 height 10
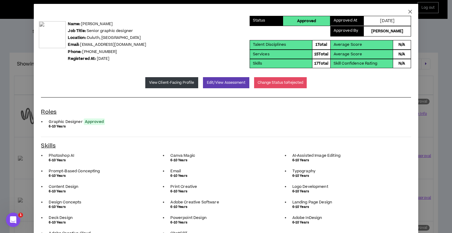
scroll to position [0, 0]
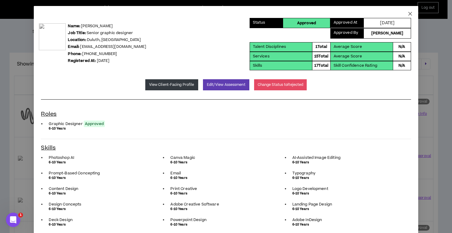
click at [407, 13] on icon "close" at bounding box center [409, 13] width 5 height 5
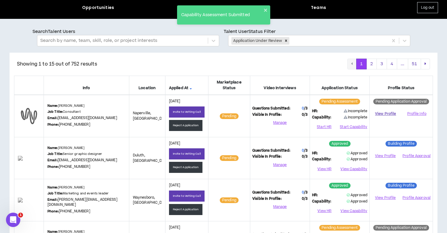
click at [393, 111] on link "View Profile" at bounding box center [385, 113] width 27 height 10
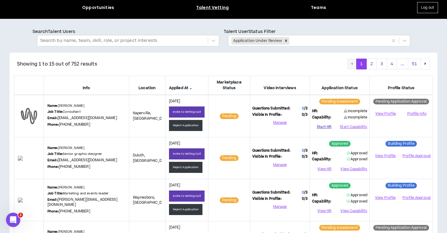
click at [320, 127] on button "Start HR" at bounding box center [324, 126] width 24 height 9
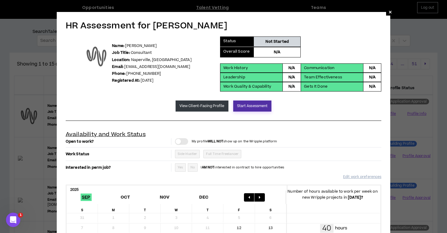
click at [264, 110] on button "Start Assessment" at bounding box center [252, 105] width 39 height 11
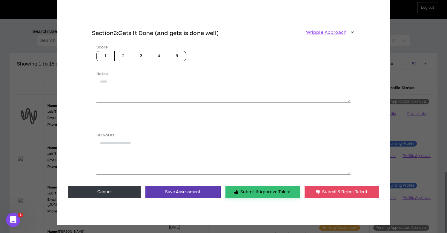
click at [257, 186] on button "Submit & Approve Talent" at bounding box center [262, 192] width 74 height 12
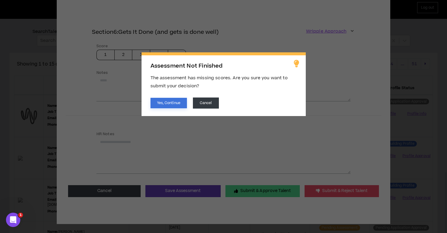
click at [164, 101] on button "Yes, Continue" at bounding box center [169, 103] width 36 height 10
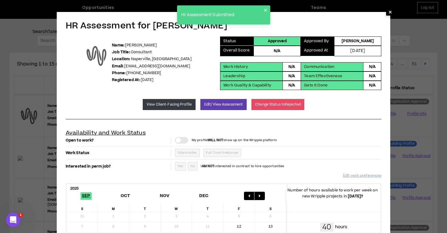
click at [389, 13] on span "×" at bounding box center [391, 11] width 4 height 7
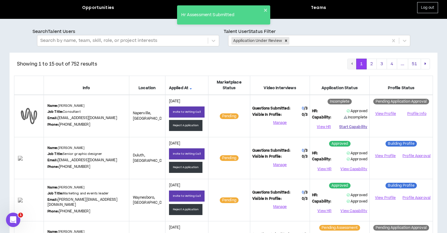
click at [355, 123] on button "Start Capability" at bounding box center [353, 126] width 28 height 9
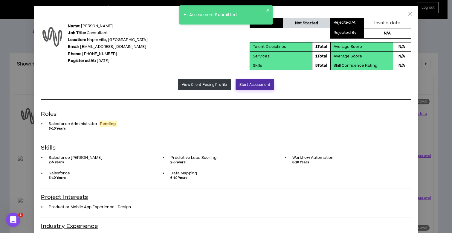
click at [260, 84] on button "Start Assessment" at bounding box center [254, 84] width 39 height 11
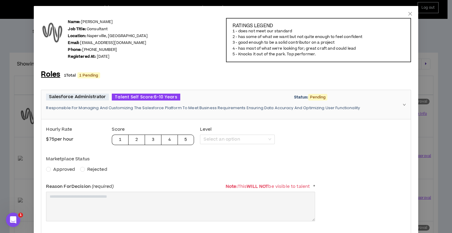
click at [65, 170] on span "Approved" at bounding box center [64, 169] width 22 height 6
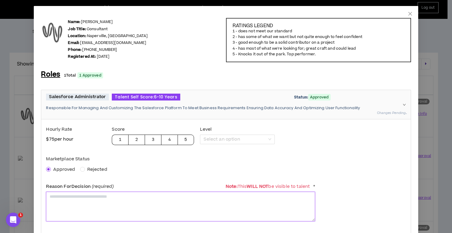
click at [128, 205] on textarea at bounding box center [180, 206] width 269 height 30
paste textarea "**********"
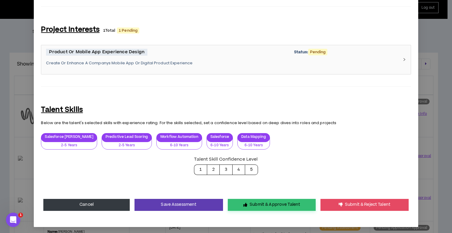
type textarea "**********"
click at [264, 203] on button "Submit & Approve Talent" at bounding box center [272, 205] width 88 height 12
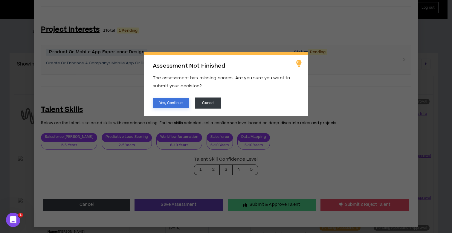
click at [186, 101] on button "Yes, Continue" at bounding box center [171, 103] width 36 height 10
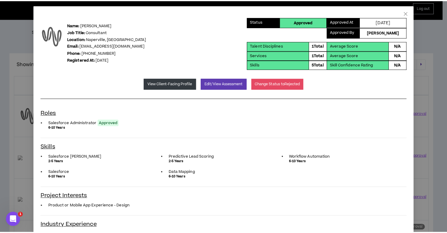
scroll to position [0, 0]
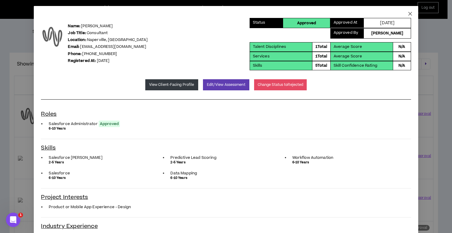
click at [408, 13] on icon "close" at bounding box center [410, 14] width 4 height 4
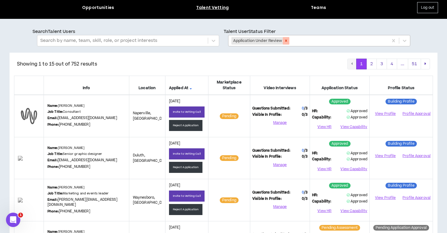
click at [285, 40] on icon "Remove Application Under Review" at bounding box center [286, 41] width 2 height 2
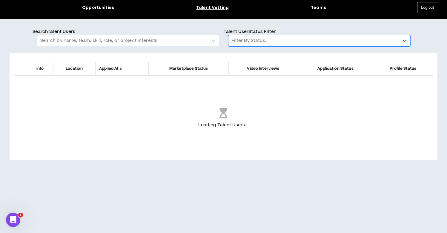
click at [274, 44] on div at bounding box center [313, 41] width 165 height 8
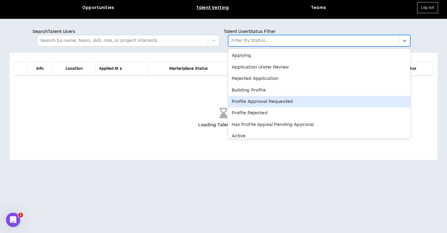
click at [247, 102] on div "Profile Approval Requested" at bounding box center [319, 101] width 182 height 11
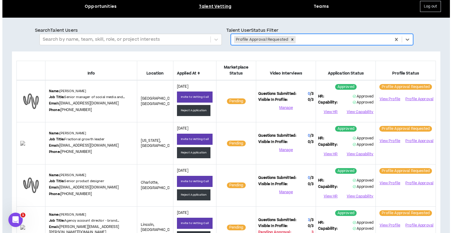
scroll to position [181, 0]
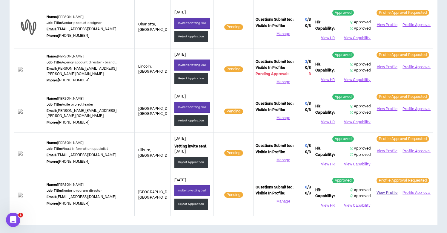
click at [391, 192] on link "View Profile" at bounding box center [387, 192] width 24 height 10
click at [412, 191] on button "Profile Approval" at bounding box center [416, 192] width 29 height 9
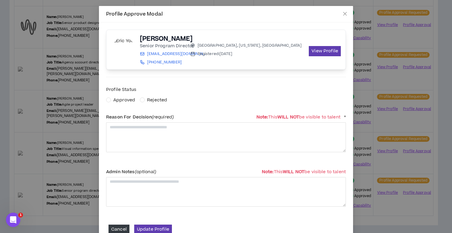
click at [123, 98] on span "Approved" at bounding box center [124, 100] width 22 height 6
click at [121, 135] on textarea at bounding box center [226, 137] width 240 height 30
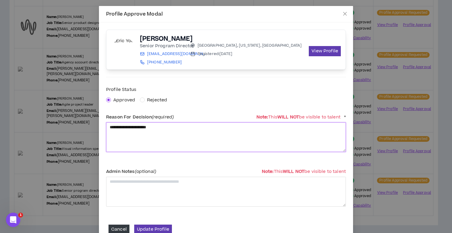
type textarea "*"
paste textarea "**********"
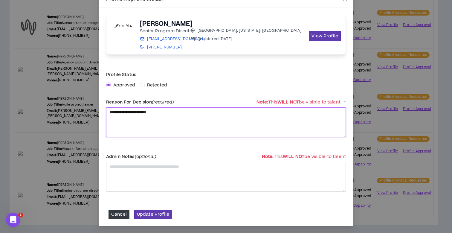
type textarea "**********"
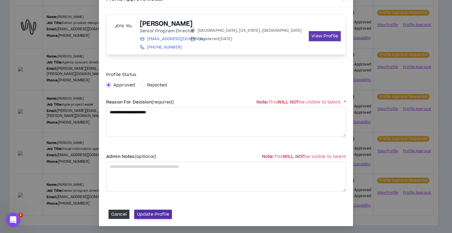
click at [148, 209] on form "**********" at bounding box center [226, 140] width 240 height 156
drag, startPoint x: 147, startPoint y: 213, endPoint x: 146, endPoint y: 216, distance: 3.6
click at [146, 216] on button "Update Profile" at bounding box center [153, 213] width 38 height 9
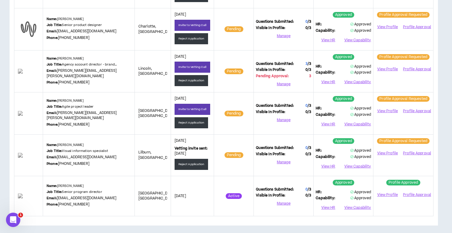
scroll to position [0, 0]
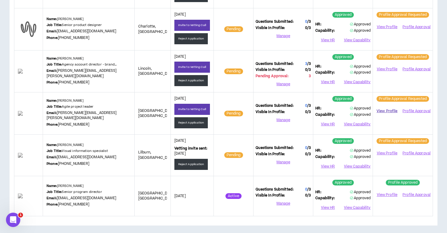
click at [389, 110] on link "View Profile" at bounding box center [387, 111] width 24 height 10
click at [413, 107] on button "Profile Approval" at bounding box center [416, 111] width 29 height 9
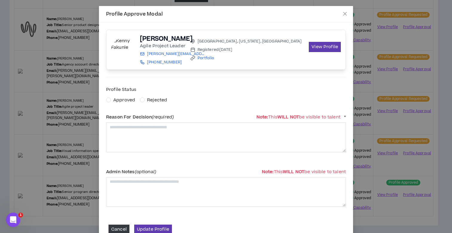
click at [122, 100] on span "Approved" at bounding box center [124, 100] width 22 height 6
click at [133, 133] on textarea at bounding box center [226, 137] width 240 height 30
paste textarea "**********"
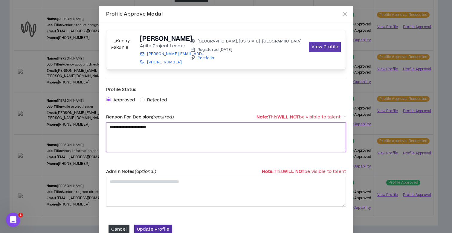
type textarea "**********"
click at [155, 229] on button "Update Profile" at bounding box center [153, 228] width 38 height 9
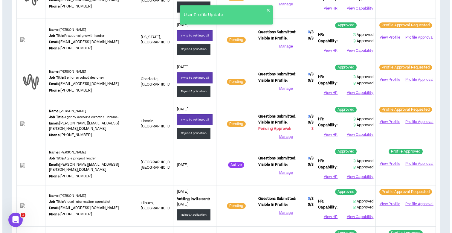
scroll to position [125, 0]
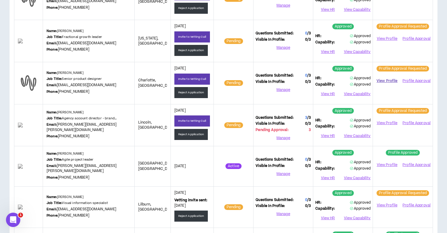
click at [385, 81] on link "View Profile" at bounding box center [387, 81] width 24 height 10
click at [409, 82] on button "Profile Approval" at bounding box center [416, 80] width 29 height 9
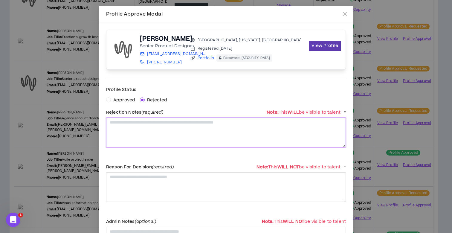
click at [133, 130] on textarea at bounding box center [226, 132] width 240 height 30
type textarea "**********"
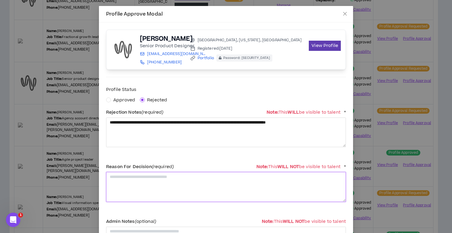
click at [140, 185] on textarea at bounding box center [226, 187] width 240 height 30
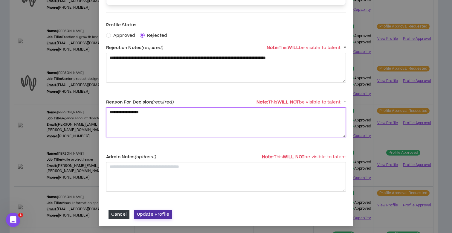
type textarea "**********"
click at [149, 213] on button "Update Profile" at bounding box center [153, 213] width 38 height 9
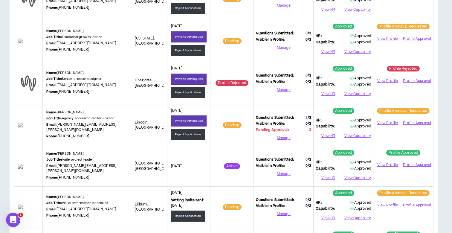
scroll to position [59, 0]
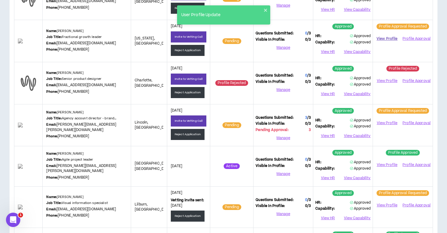
click at [393, 38] on link "View Profile" at bounding box center [387, 38] width 24 height 10
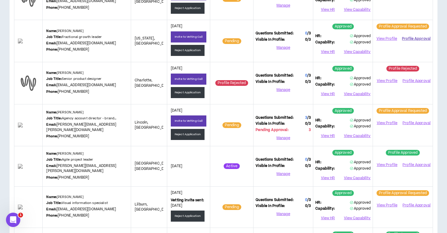
click at [417, 37] on button "Profile Approval" at bounding box center [416, 38] width 29 height 9
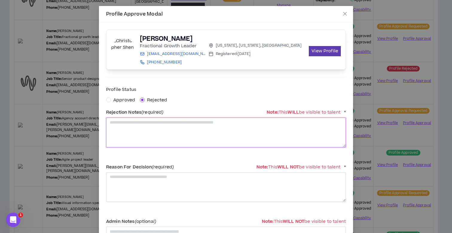
click at [141, 136] on textarea at bounding box center [226, 132] width 240 height 30
type textarea "**********"
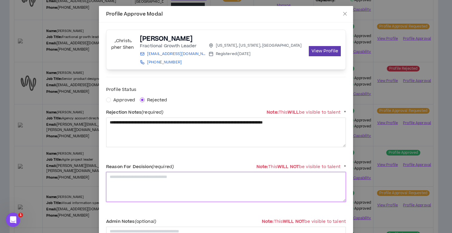
click at [146, 186] on textarea at bounding box center [226, 187] width 240 height 30
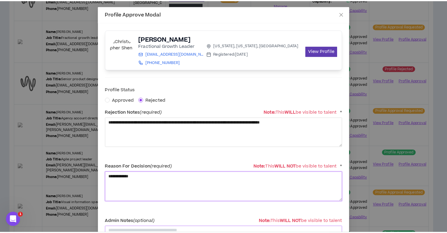
scroll to position [65, 0]
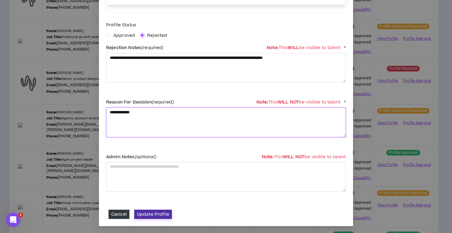
type textarea "**********"
click at [155, 214] on button "Update Profile" at bounding box center [153, 213] width 38 height 9
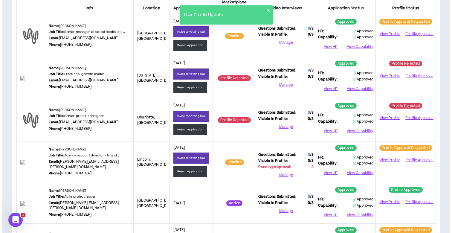
scroll to position [3, 0]
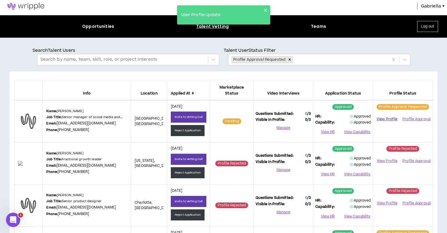
click at [393, 119] on link "View Profile" at bounding box center [387, 119] width 24 height 10
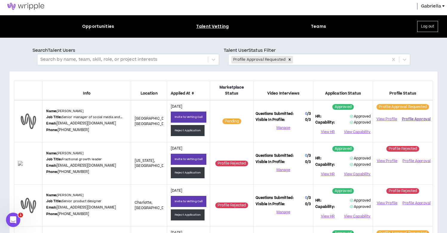
click at [413, 117] on button "Profile Approval" at bounding box center [416, 118] width 29 height 9
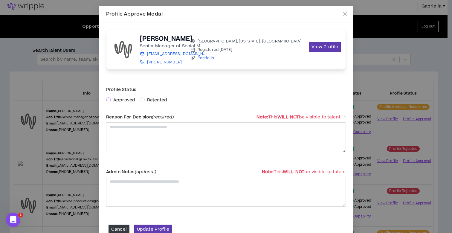
click at [108, 98] on span at bounding box center [108, 99] width 5 height 5
click at [129, 134] on textarea at bounding box center [226, 137] width 240 height 30
paste textarea "**********"
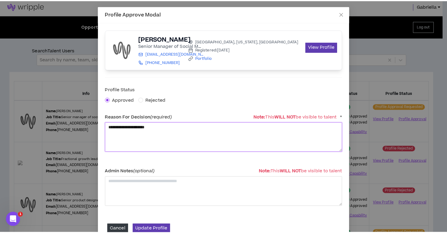
scroll to position [15, 0]
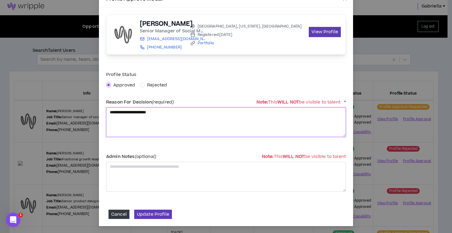
type textarea "**********"
click at [151, 208] on form "**********" at bounding box center [226, 140] width 240 height 156
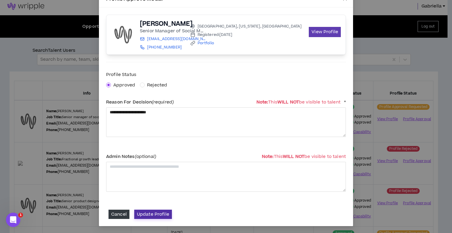
click at [151, 209] on form "**********" at bounding box center [226, 140] width 240 height 156
click at [152, 211] on button "Update Profile" at bounding box center [153, 213] width 38 height 9
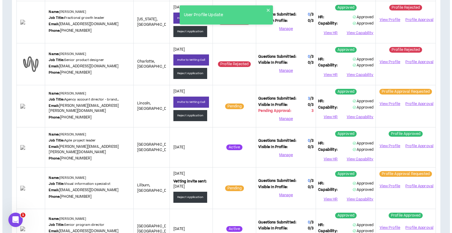
scroll to position [174, 0]
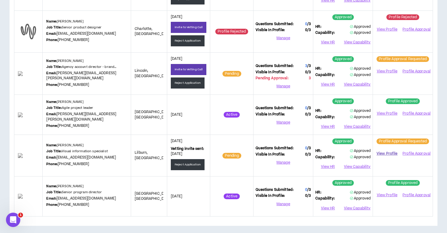
click at [386, 152] on link "View Profile" at bounding box center [387, 153] width 24 height 10
click at [409, 152] on button "Profile Approval" at bounding box center [416, 153] width 29 height 9
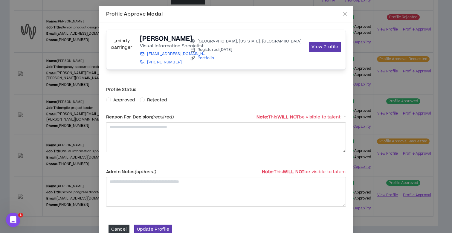
click at [118, 99] on span "Approved" at bounding box center [124, 100] width 22 height 6
click at [124, 135] on textarea at bounding box center [226, 137] width 240 height 30
paste textarea "**********"
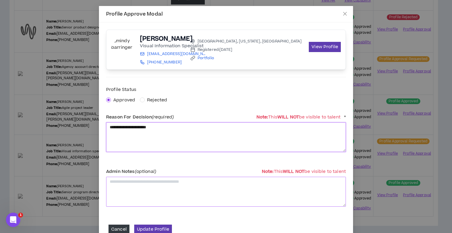
scroll to position [15, 0]
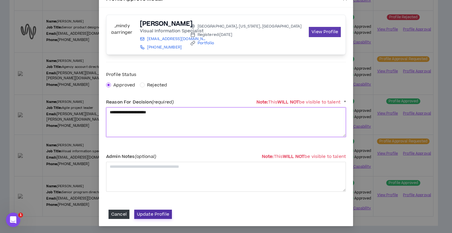
type textarea "**********"
click at [151, 213] on button "Update Profile" at bounding box center [153, 213] width 38 height 9
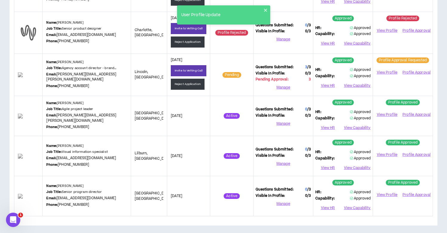
scroll to position [0, 0]
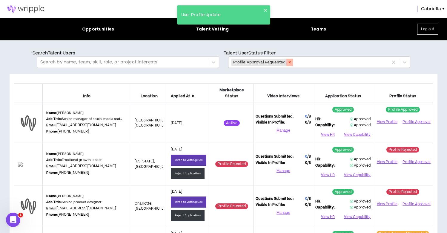
click at [289, 63] on icon "Remove Profile Approval Requested" at bounding box center [290, 62] width 2 height 2
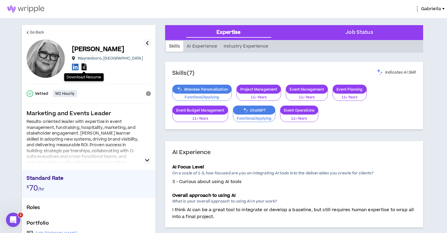
click at [83, 69] on icon at bounding box center [84, 66] width 5 height 7
click at [76, 67] on icon at bounding box center [75, 66] width 7 height 7
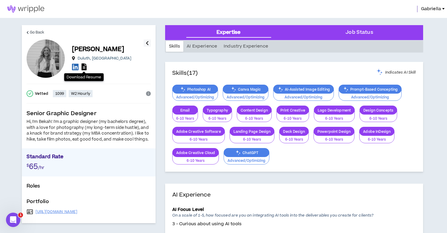
click at [85, 67] on icon at bounding box center [84, 66] width 5 height 7
click at [78, 211] on link "[URL][DOMAIN_NAME]" at bounding box center [57, 211] width 42 height 5
click at [75, 68] on icon at bounding box center [75, 66] width 7 height 7
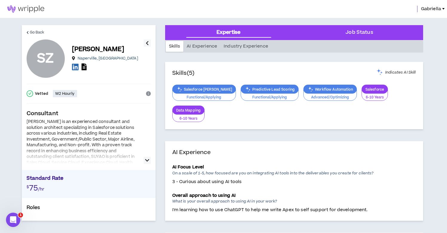
click at [85, 67] on icon at bounding box center [84, 66] width 5 height 7
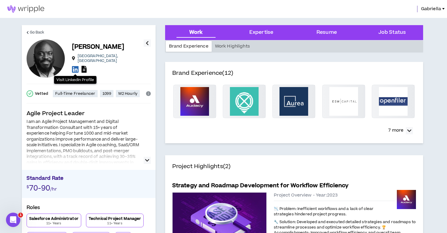
click at [76, 66] on icon at bounding box center [75, 68] width 7 height 7
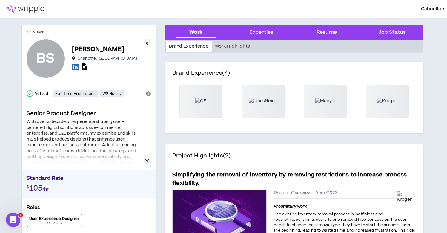
click at [75, 68] on icon at bounding box center [75, 66] width 7 height 7
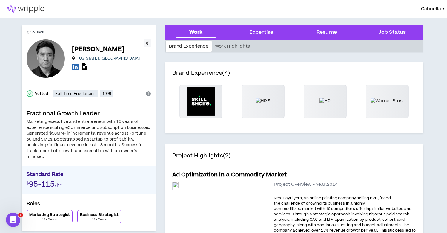
click at [73, 65] on icon at bounding box center [75, 66] width 7 height 7
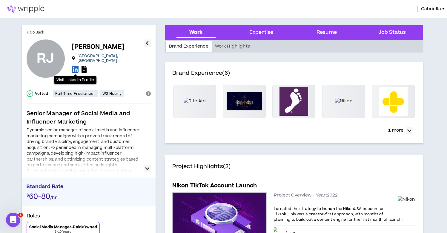
click at [76, 66] on icon at bounding box center [75, 68] width 7 height 7
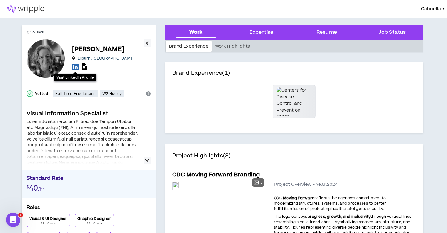
click at [74, 69] on icon at bounding box center [75, 66] width 7 height 7
